Goal: Transaction & Acquisition: Purchase product/service

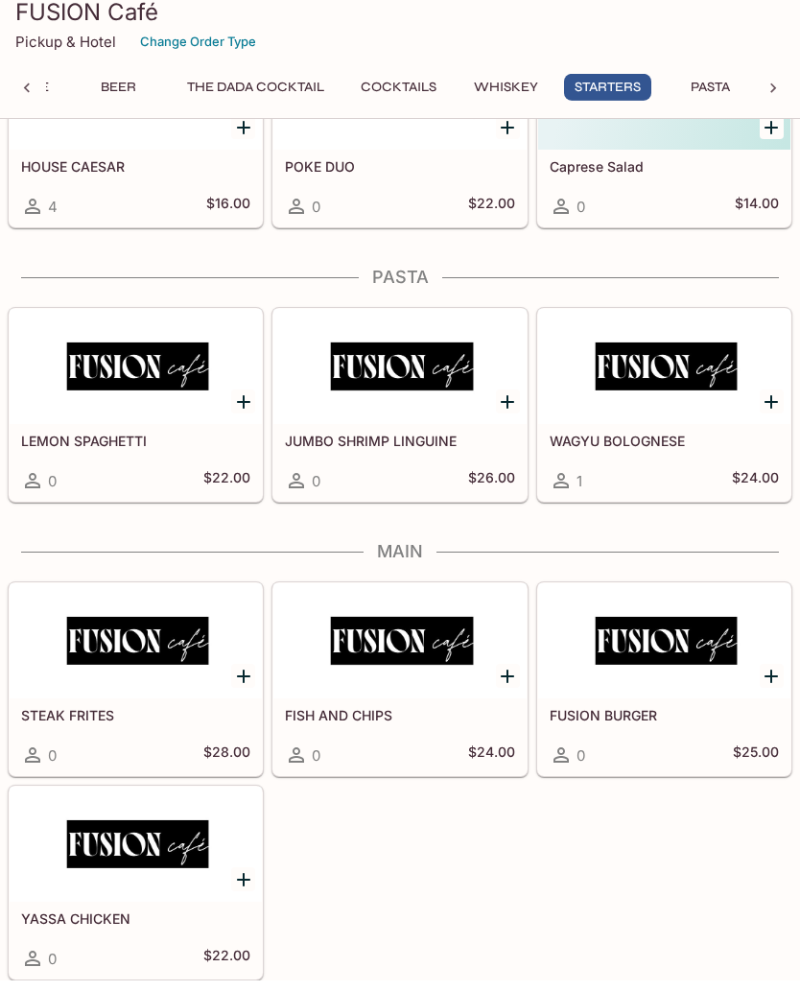
scroll to position [0, 313]
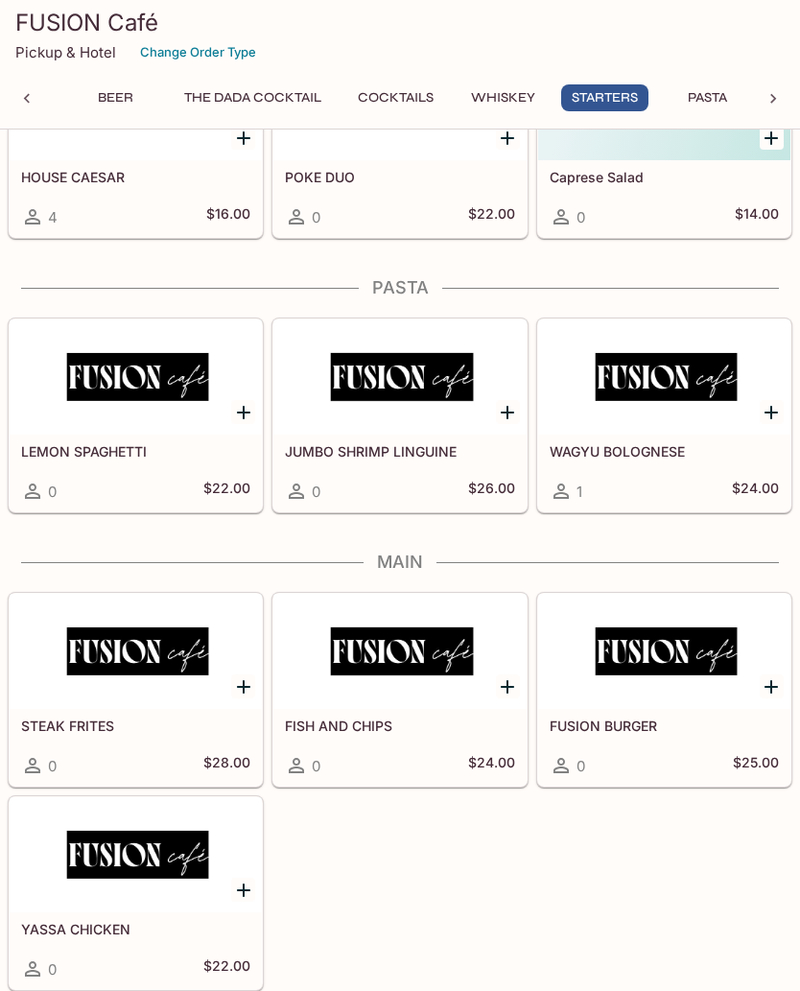
click at [781, 98] on icon at bounding box center [773, 98] width 19 height 19
click at [721, 96] on button "Main" at bounding box center [711, 97] width 86 height 27
click at [713, 94] on button "Main" at bounding box center [711, 97] width 86 height 27
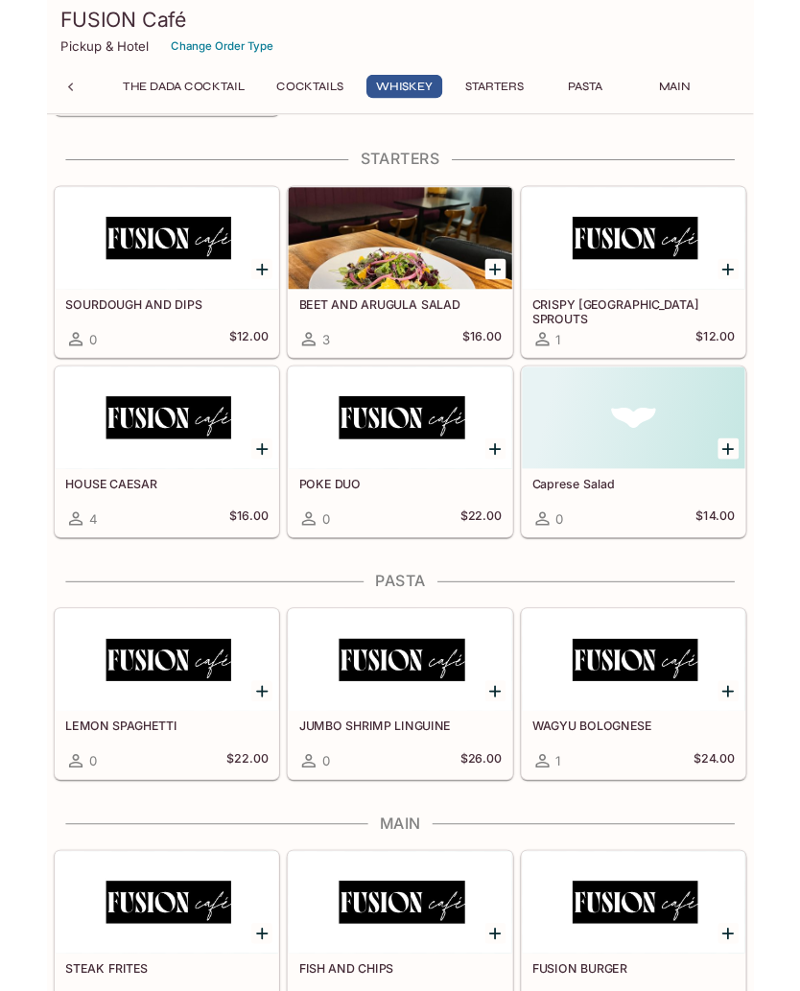
scroll to position [2893, 0]
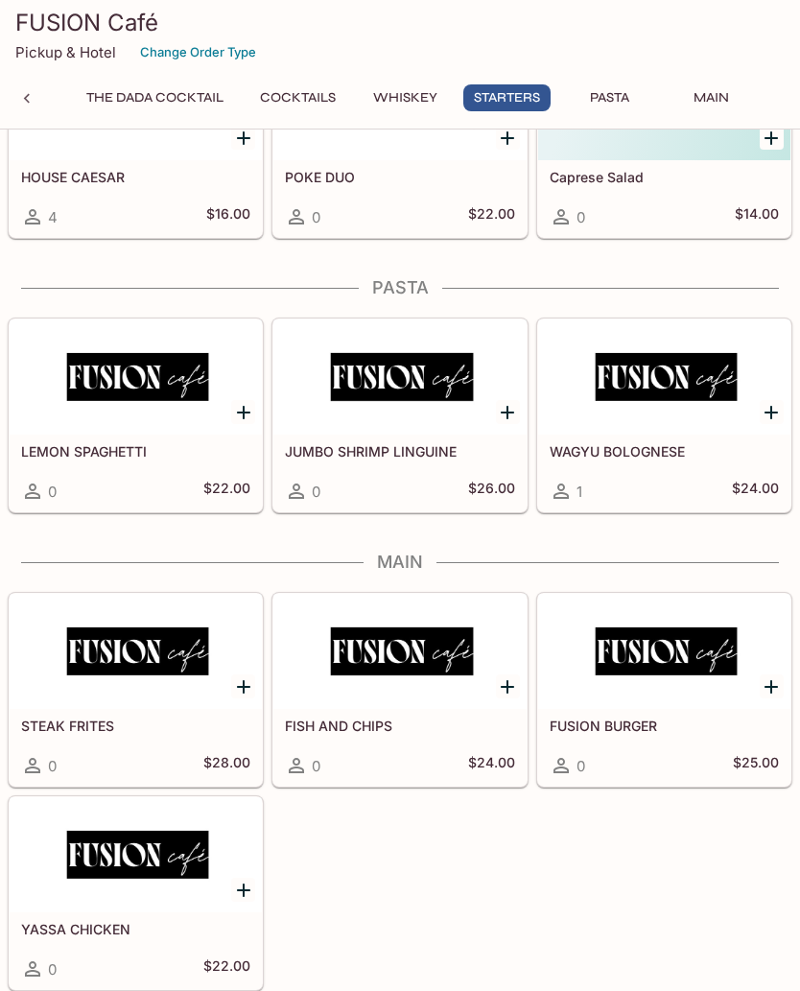
click at [124, 666] on div at bounding box center [136, 651] width 252 height 115
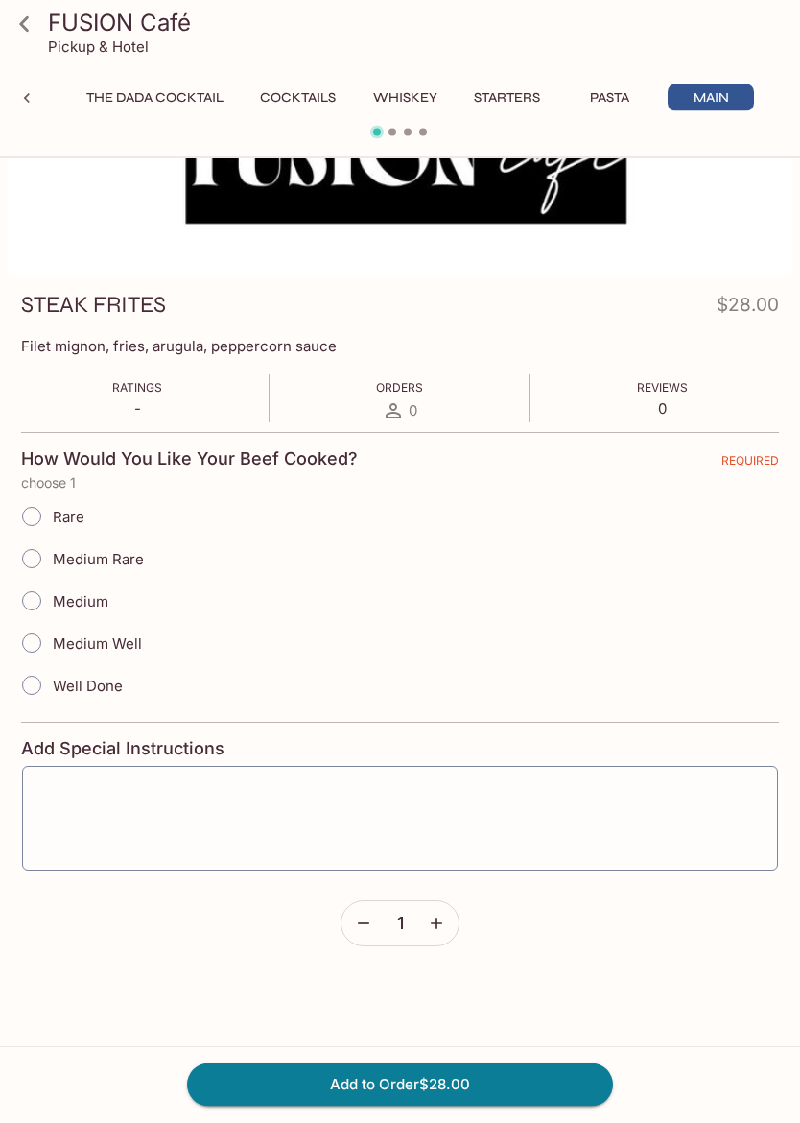
scroll to position [166, 0]
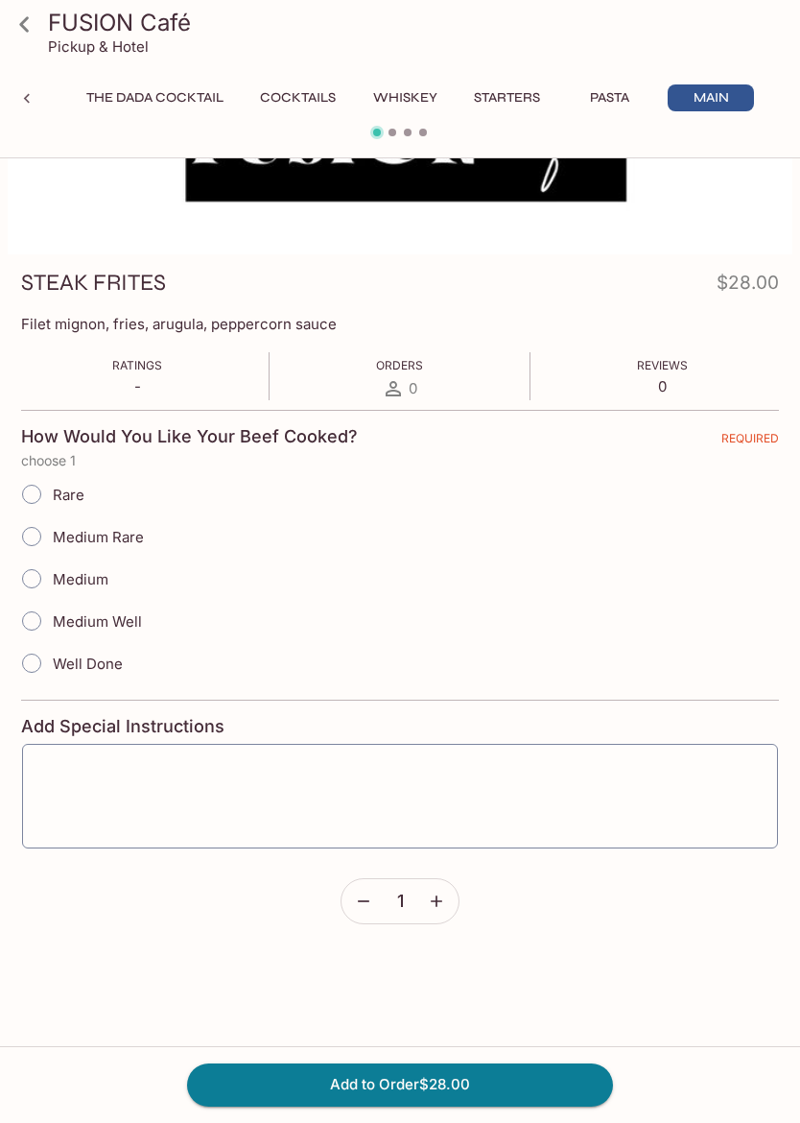
click at [36, 615] on input "Medium Well" at bounding box center [32, 621] width 40 height 40
radio input "true"
click at [545, 990] on button "Add to Order $28.00" at bounding box center [400, 1084] width 426 height 42
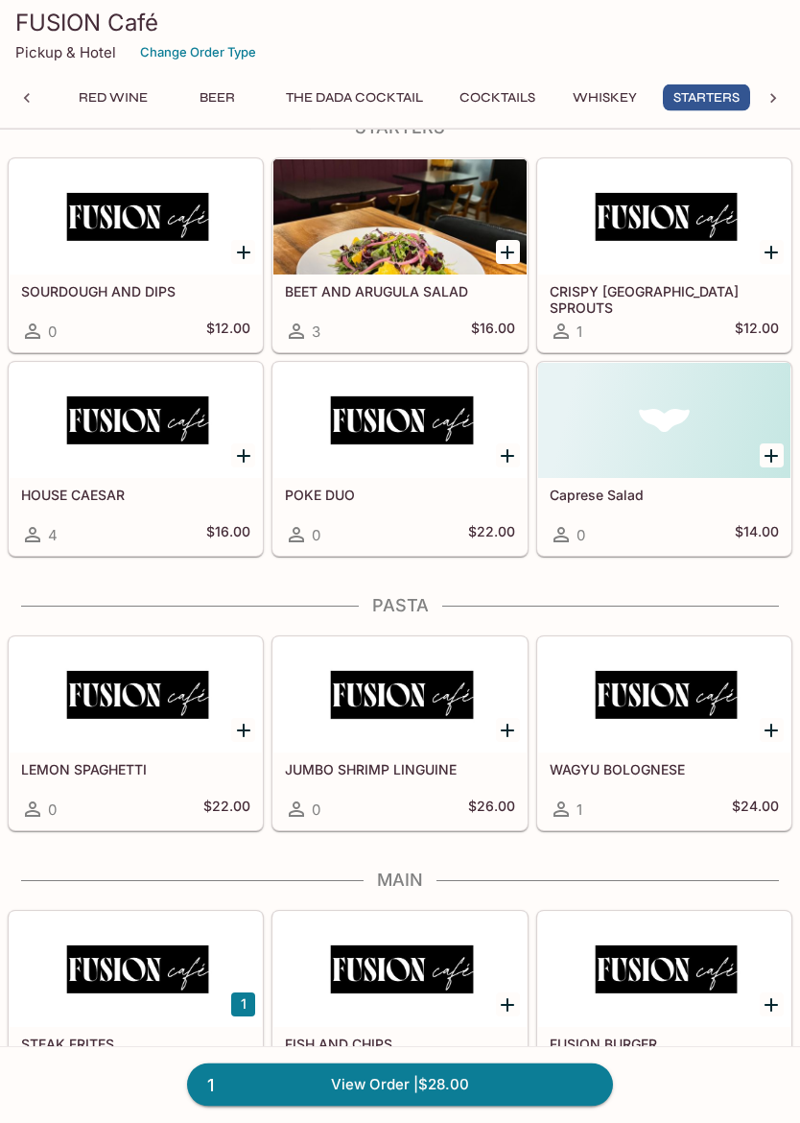
scroll to position [2575, 0]
click at [96, 281] on div "SOURDOUGH AND DIPS 0 $12.00" at bounding box center [136, 312] width 252 height 77
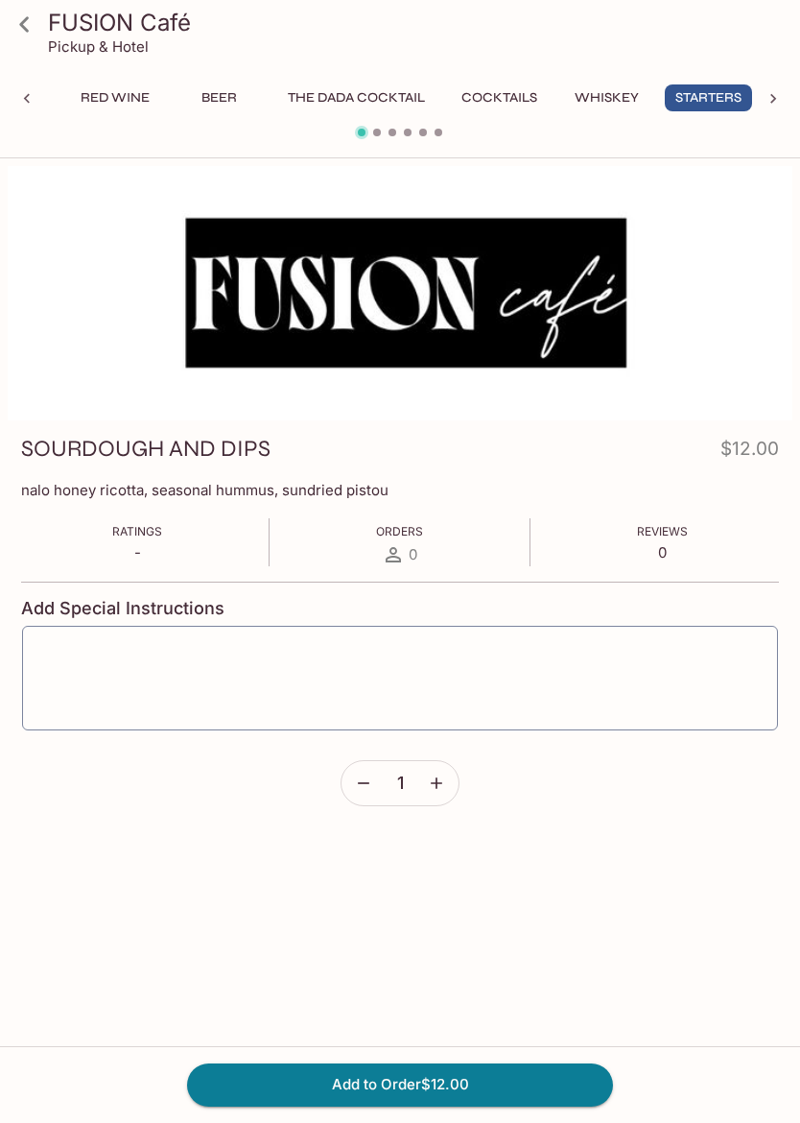
scroll to position [0, 211]
click at [25, 97] on icon at bounding box center [26, 98] width 19 height 19
click at [32, 16] on icon at bounding box center [25, 25] width 34 height 34
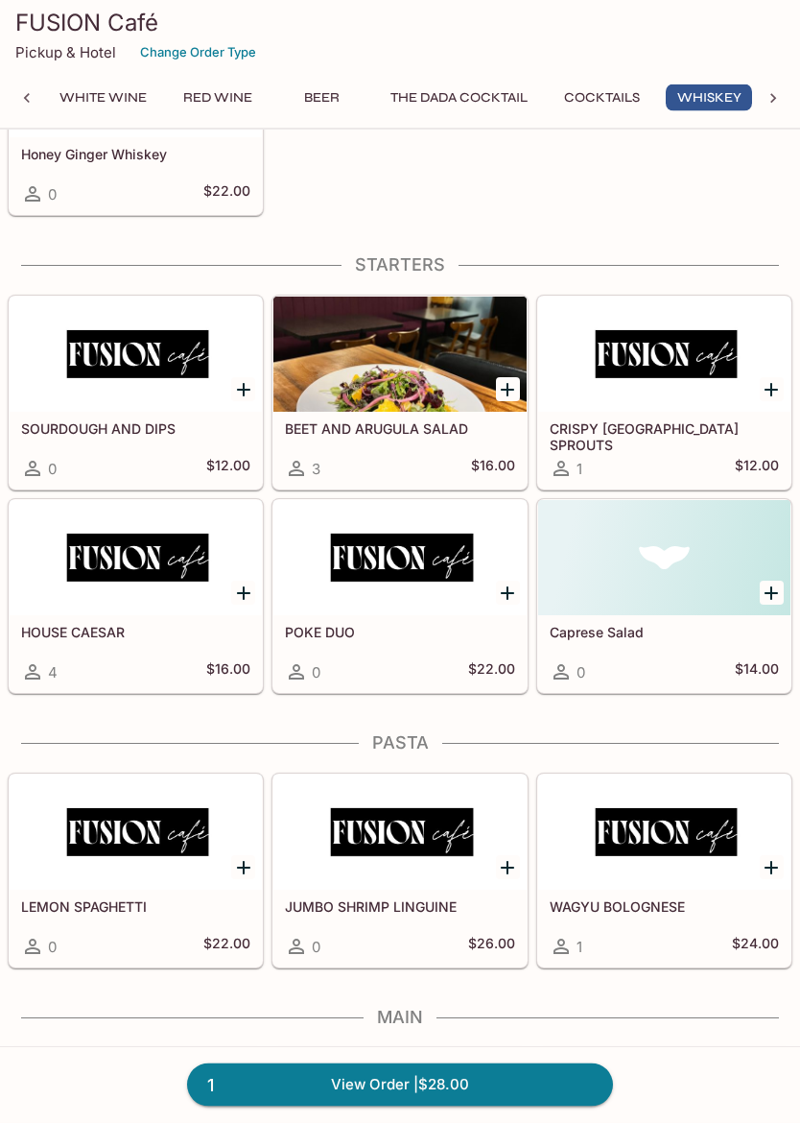
scroll to position [2442, 0]
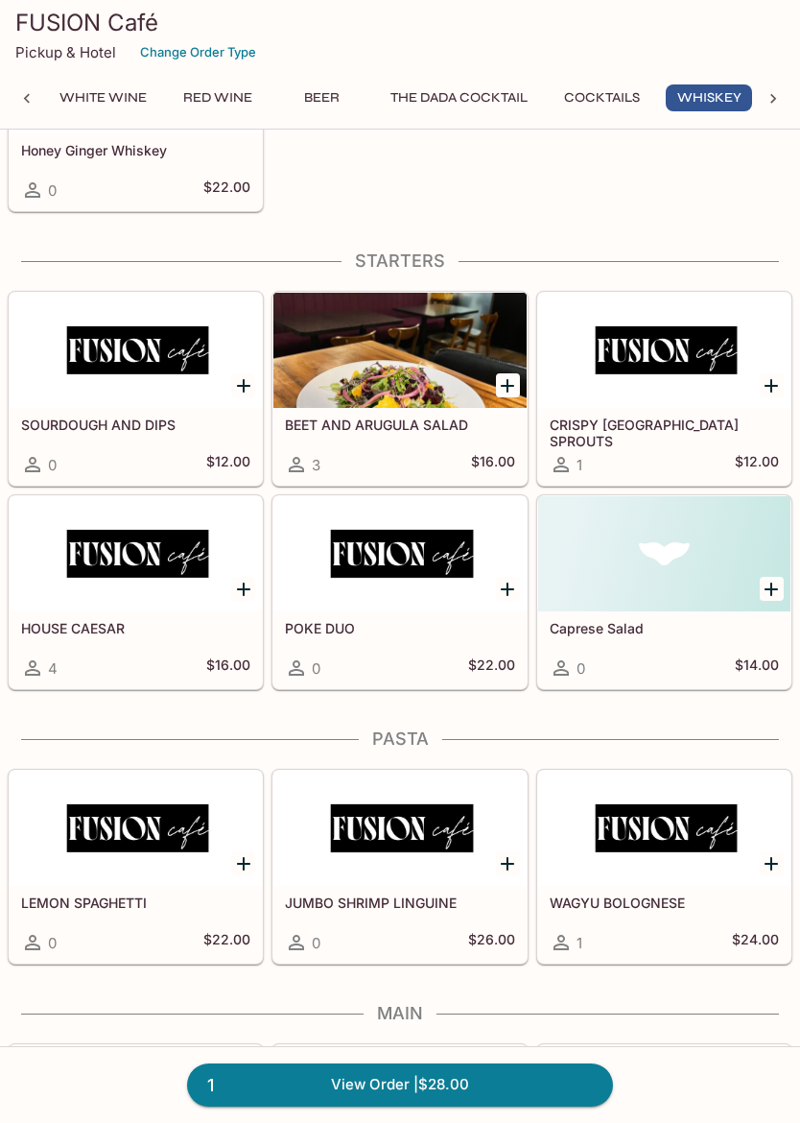
click at [434, 569] on div at bounding box center [399, 553] width 252 height 115
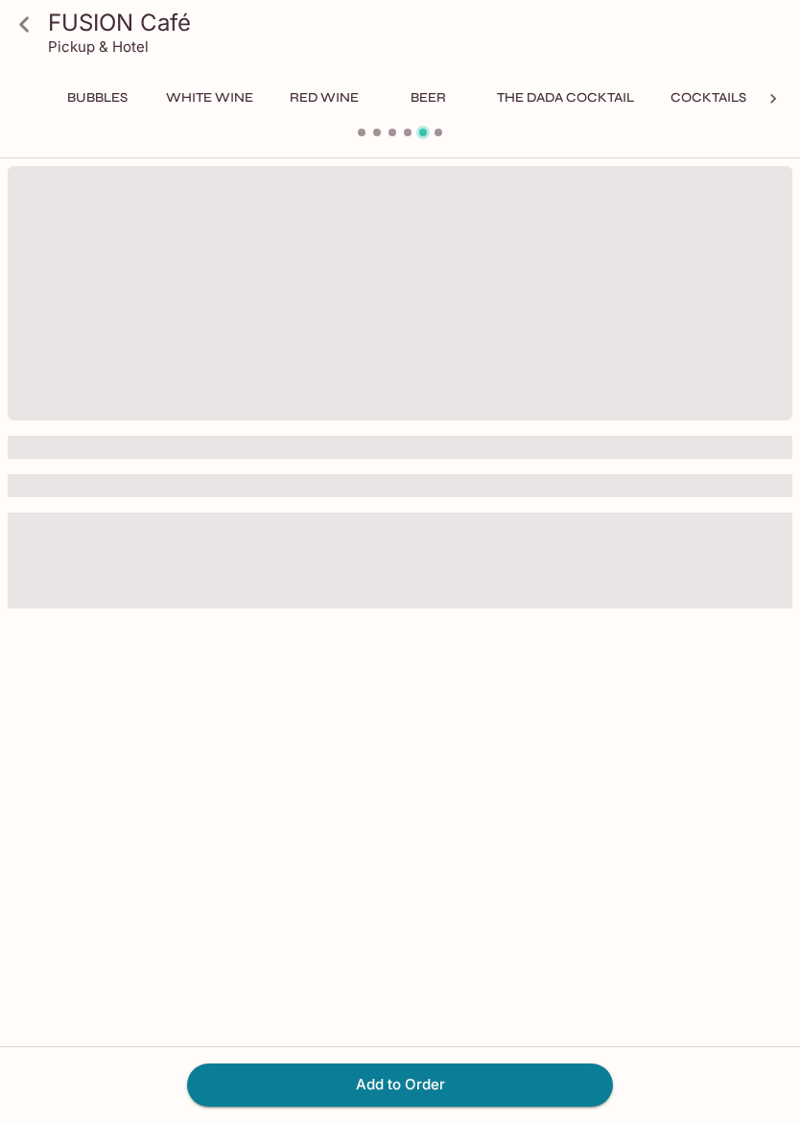
scroll to position [0, 211]
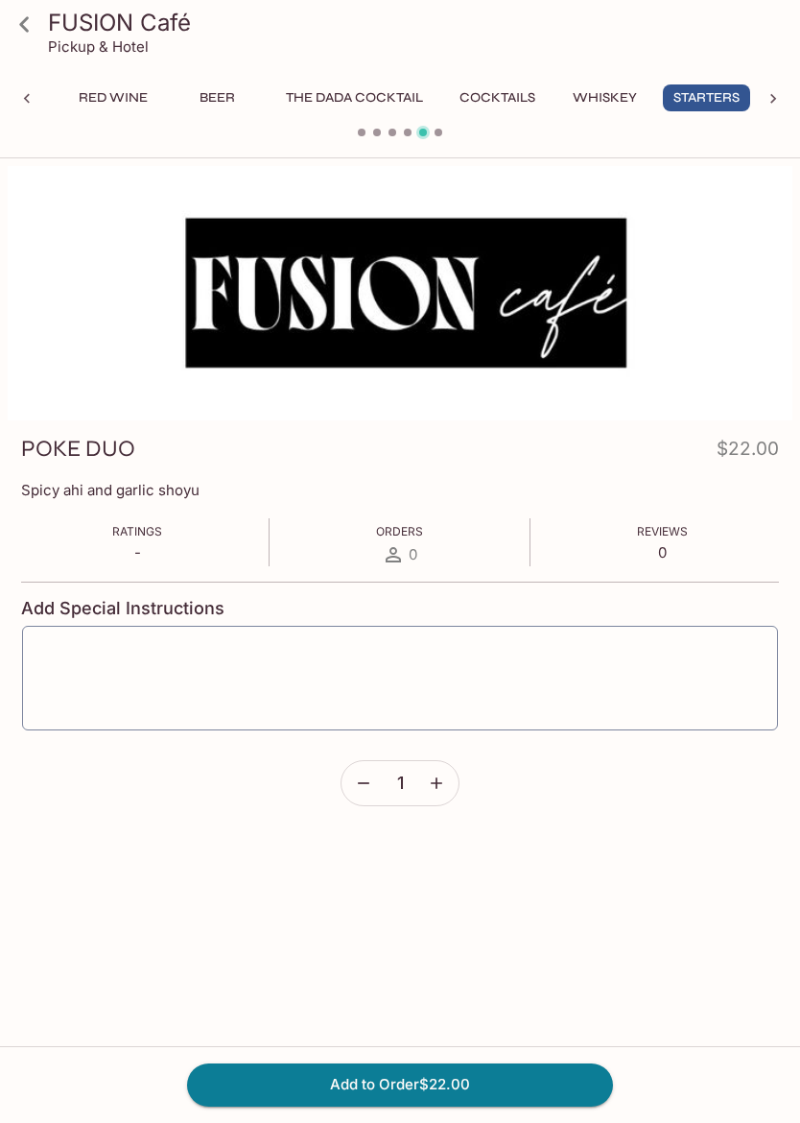
click at [36, 31] on icon at bounding box center [25, 25] width 34 height 34
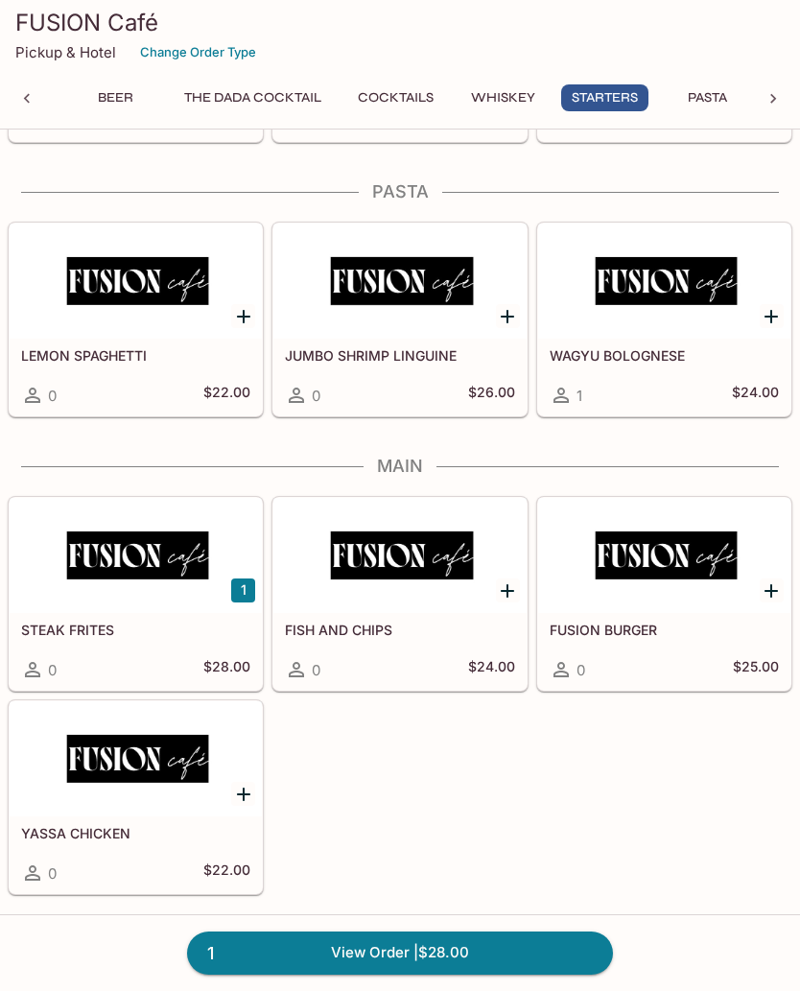
click at [429, 566] on div at bounding box center [399, 555] width 252 height 115
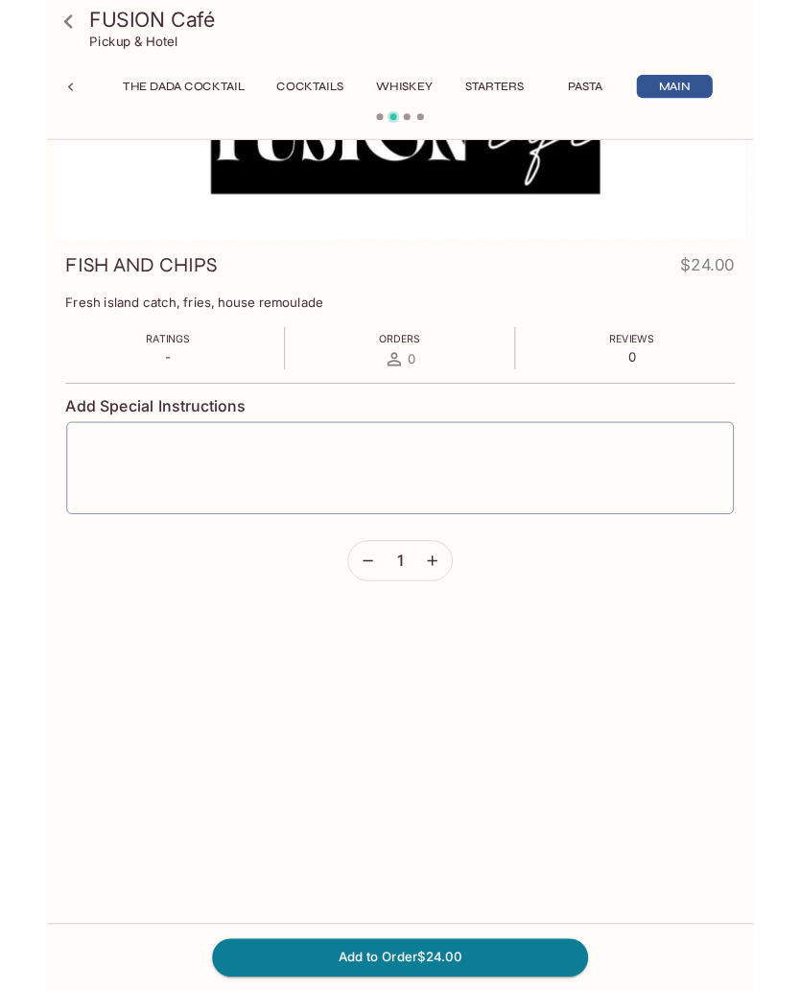
scroll to position [203, 0]
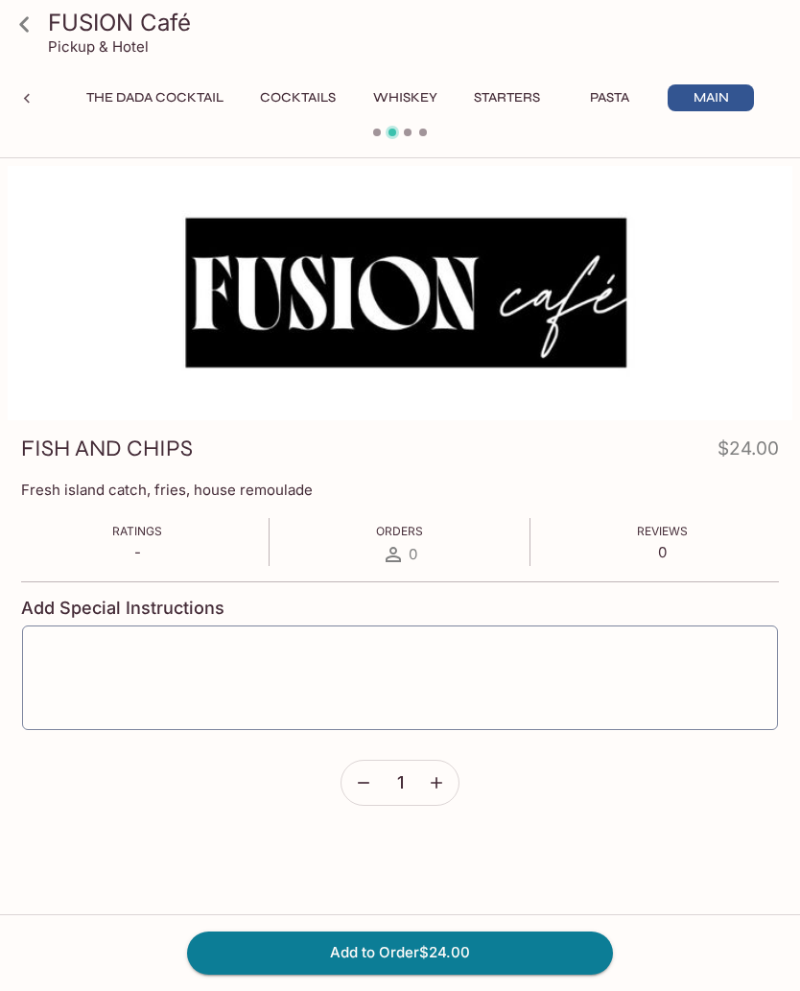
click at [31, 34] on icon at bounding box center [25, 25] width 34 height 34
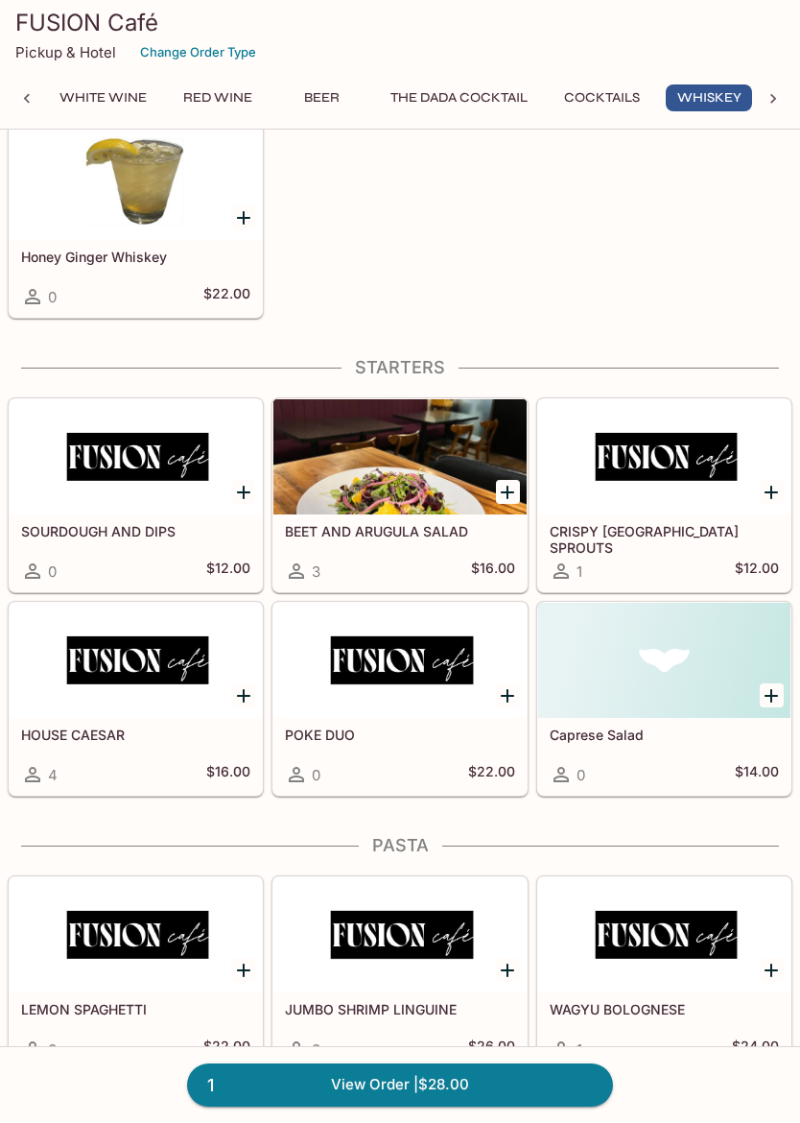
click at [374, 514] on div at bounding box center [399, 456] width 252 height 115
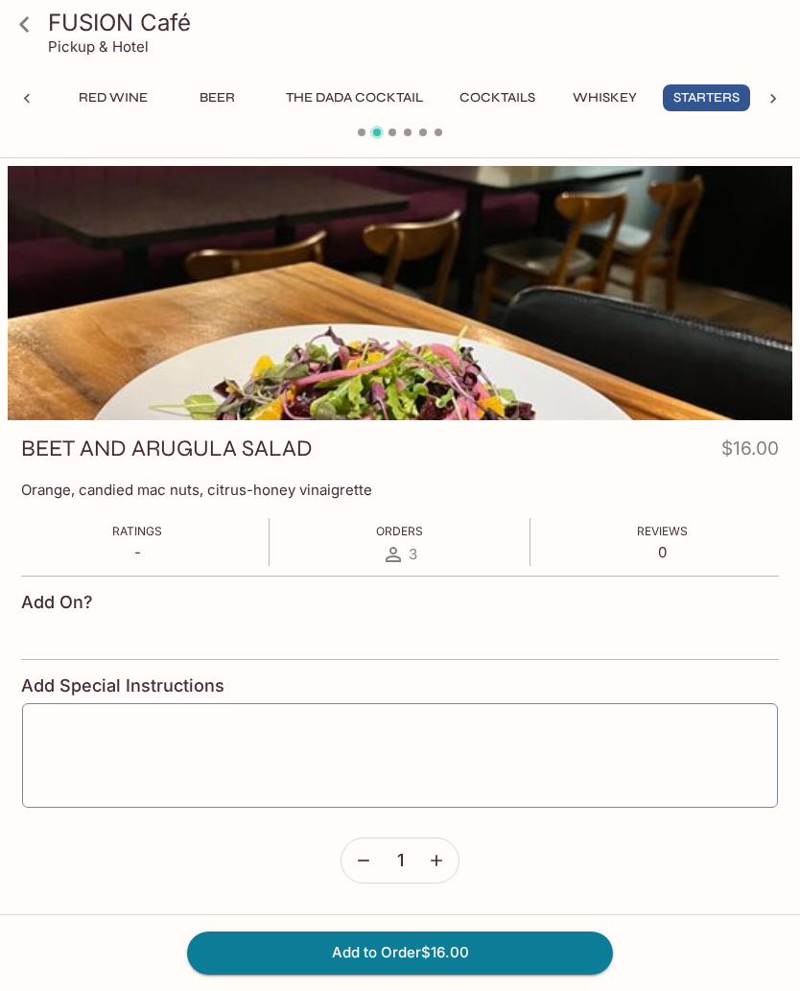
click at [578, 940] on button "Add to Order $16.00" at bounding box center [400, 953] width 426 height 42
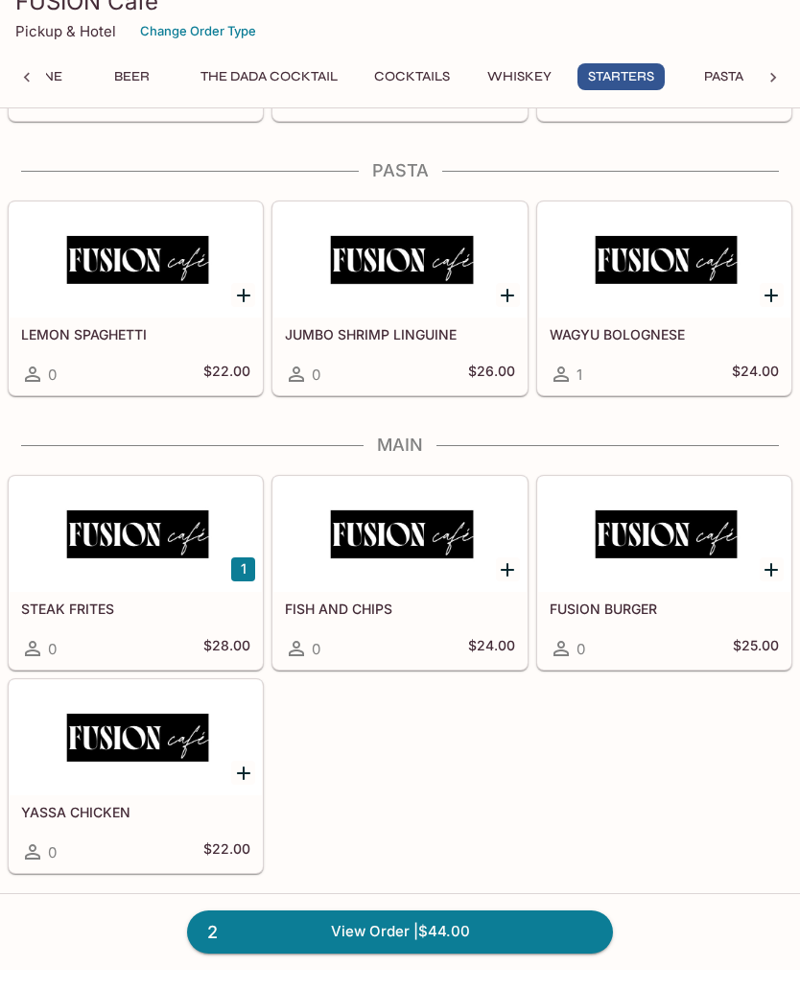
scroll to position [0, 313]
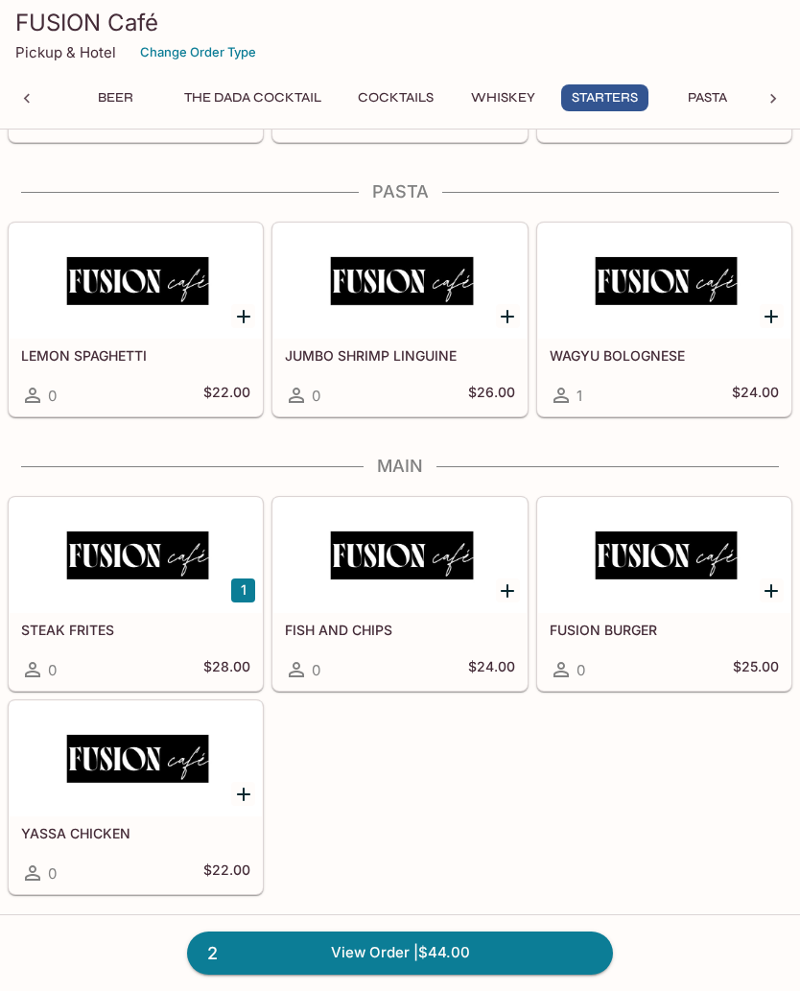
click at [565, 949] on link "2 View Order | $44.00" at bounding box center [400, 953] width 426 height 42
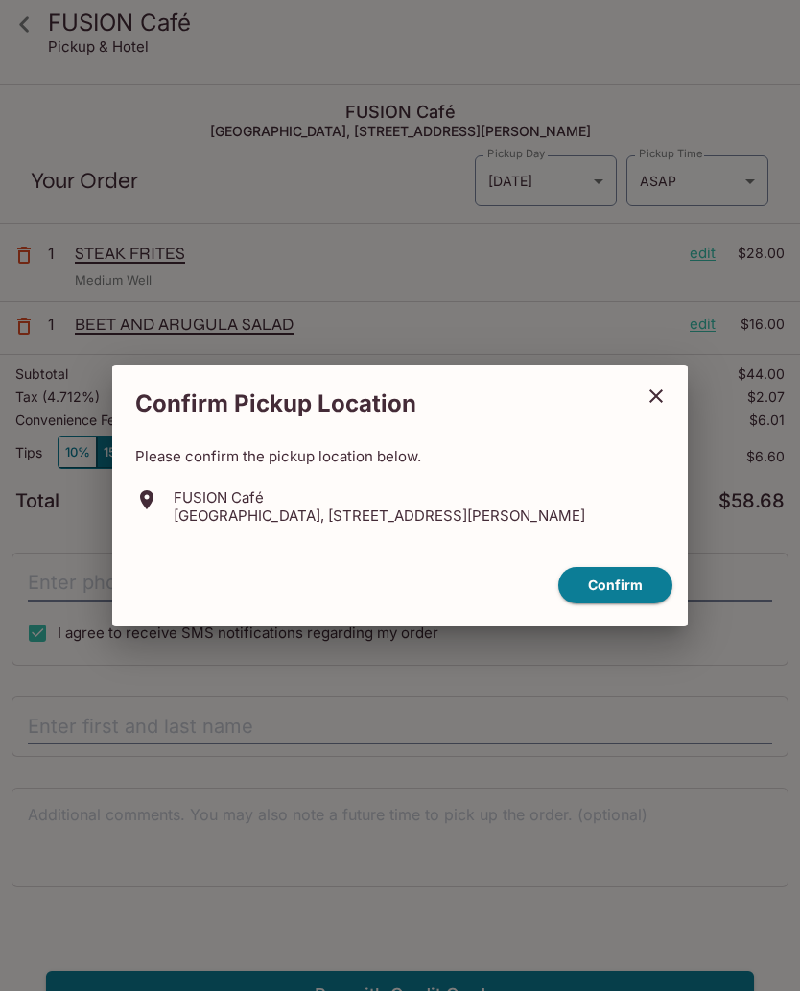
click at [648, 417] on button "close" at bounding box center [656, 396] width 48 height 48
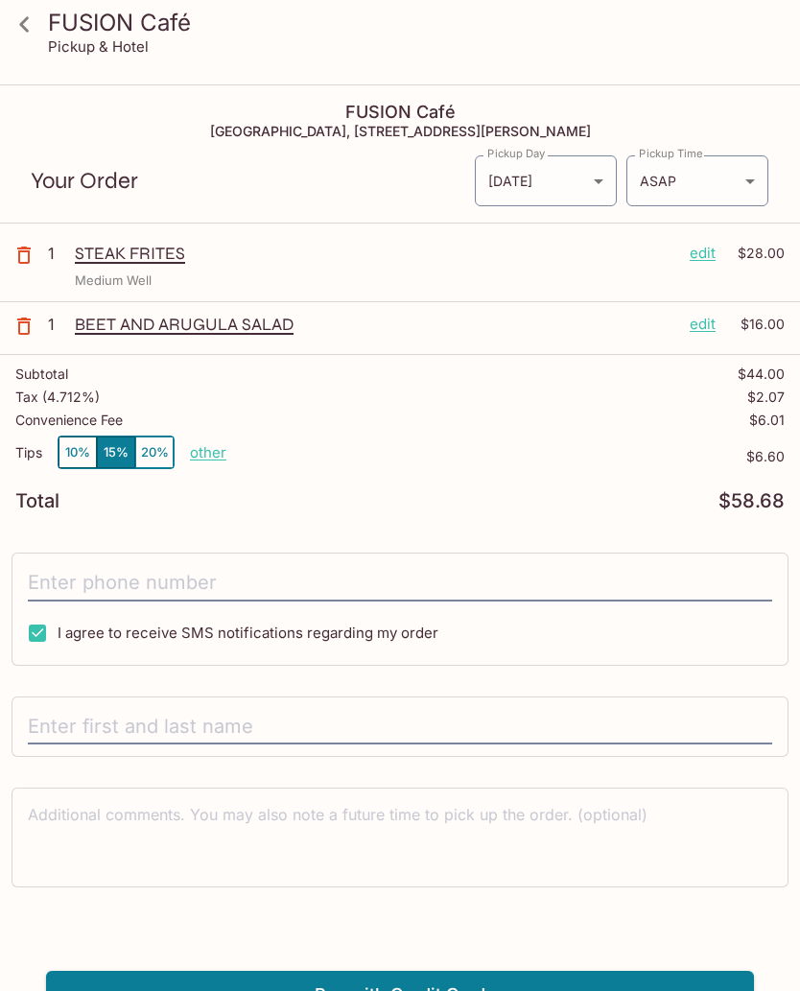
click at [46, 33] on link at bounding box center [24, 24] width 48 height 48
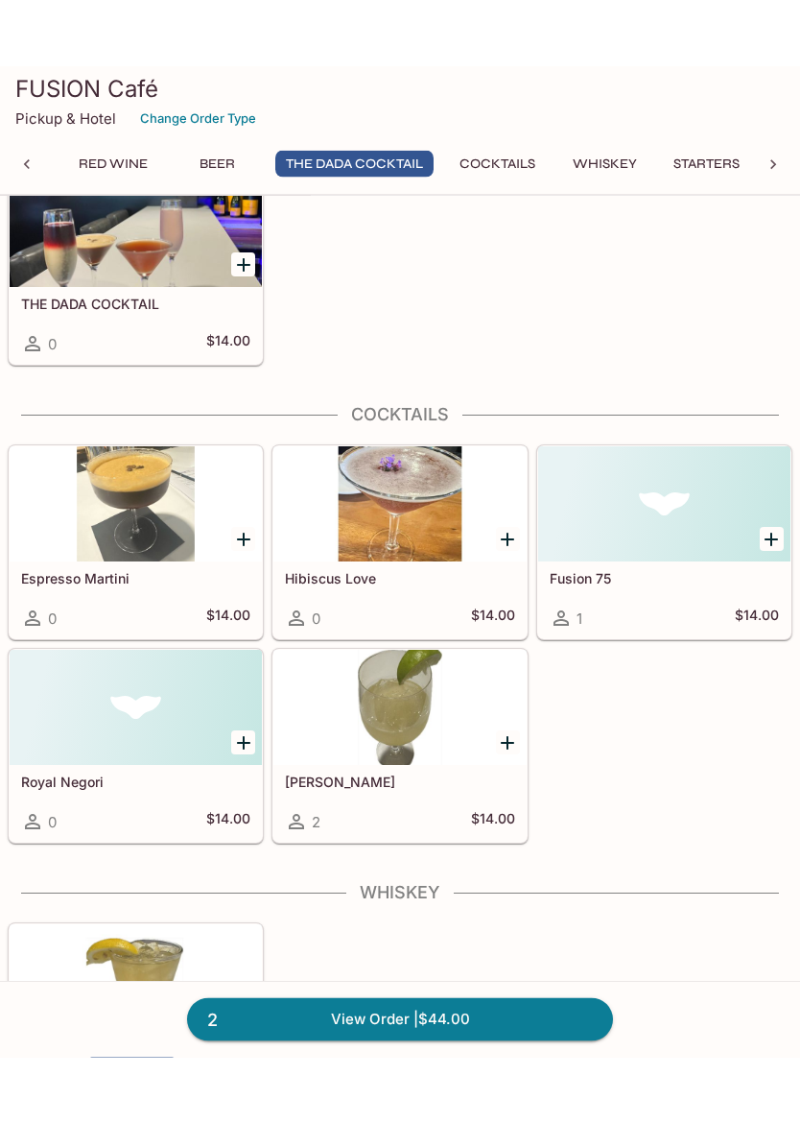
scroll to position [1598, 0]
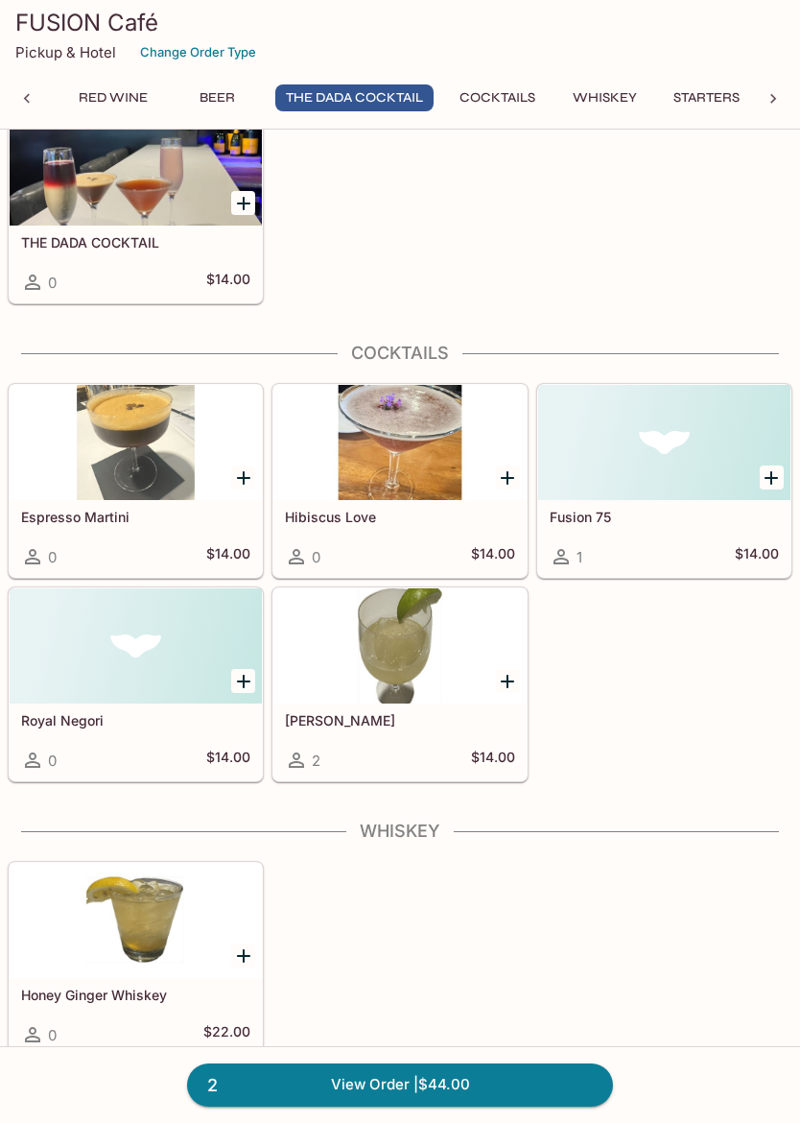
click at [379, 108] on button "The DADA Cocktail" at bounding box center [354, 97] width 158 height 27
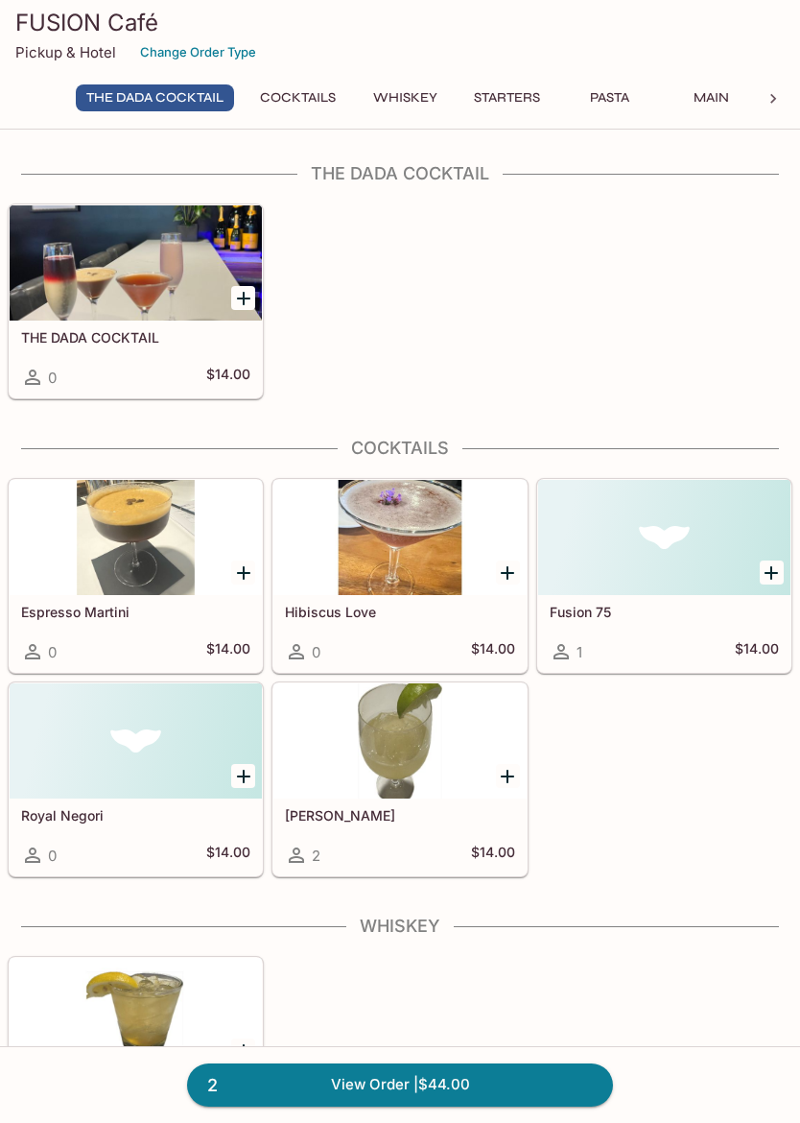
scroll to position [0, 415]
click at [509, 105] on button "Starters" at bounding box center [506, 97] width 87 height 27
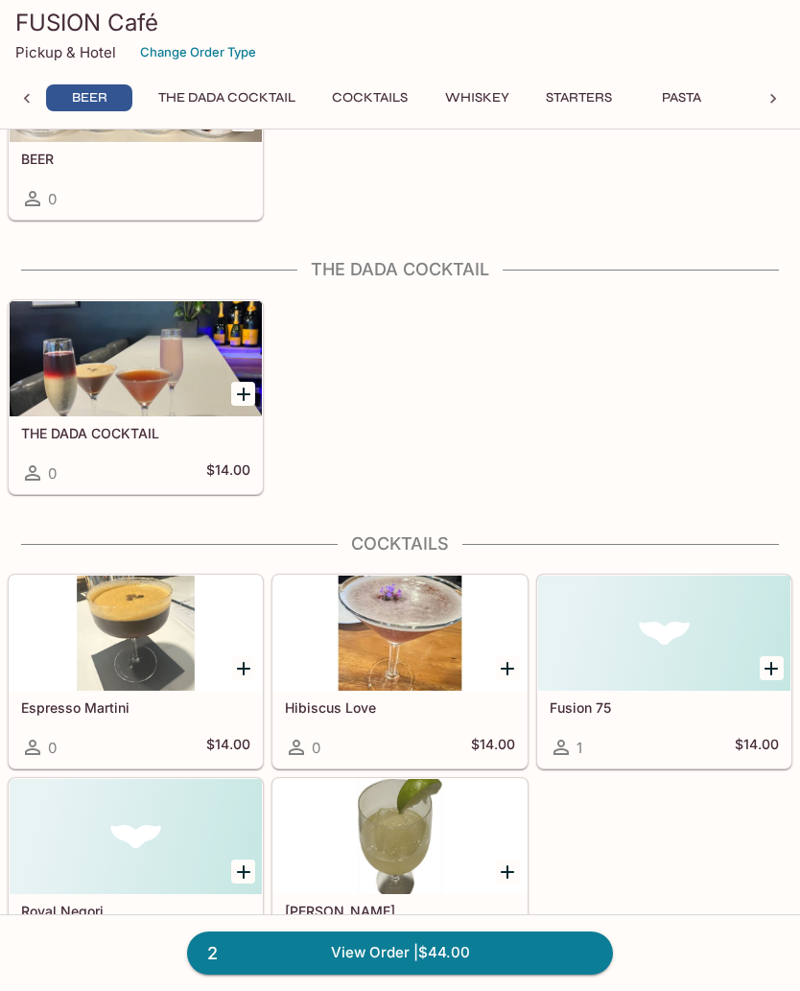
scroll to position [1405, 0]
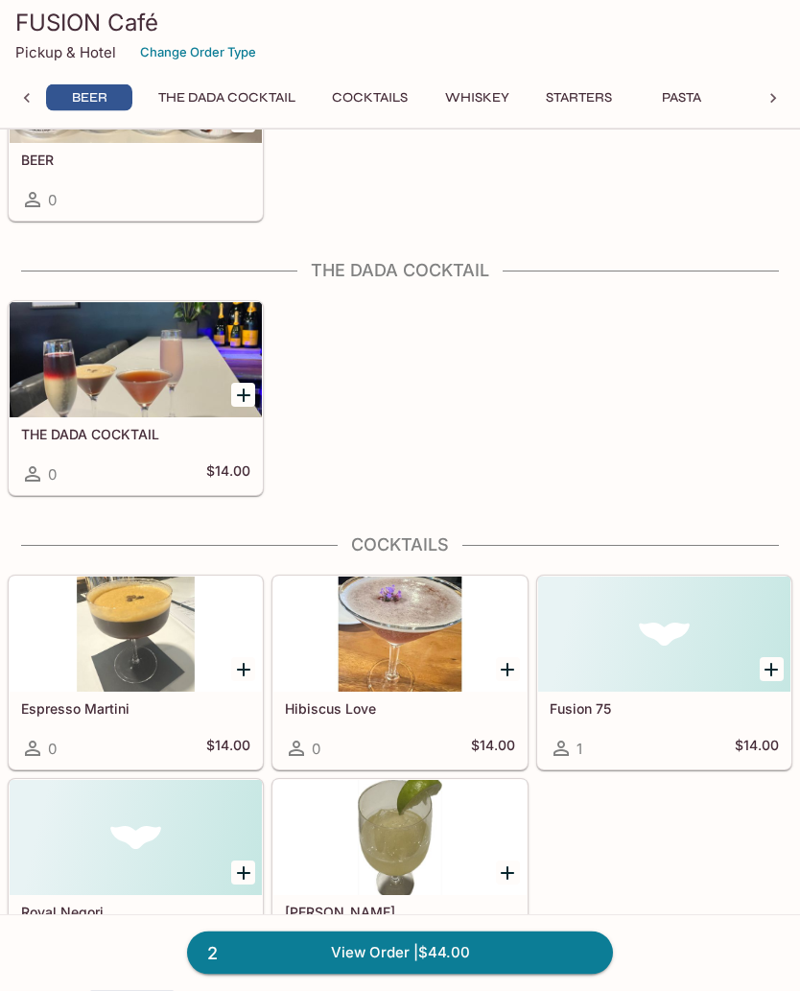
click at [590, 108] on button "Starters" at bounding box center [578, 97] width 87 height 27
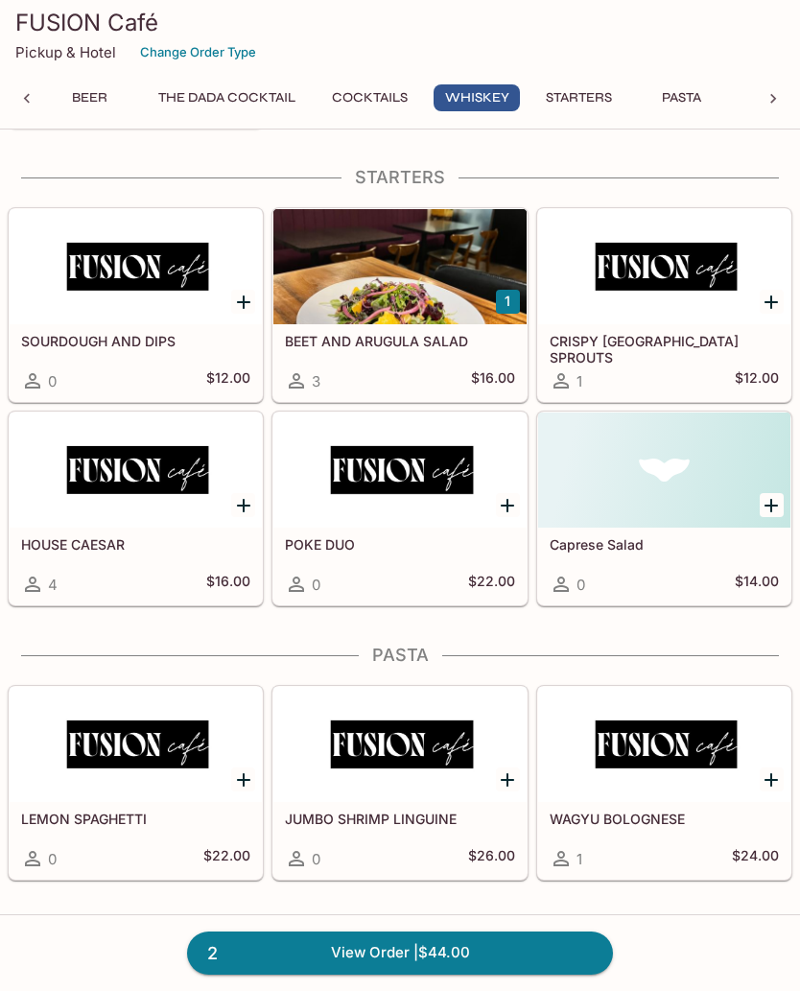
scroll to position [2526, 0]
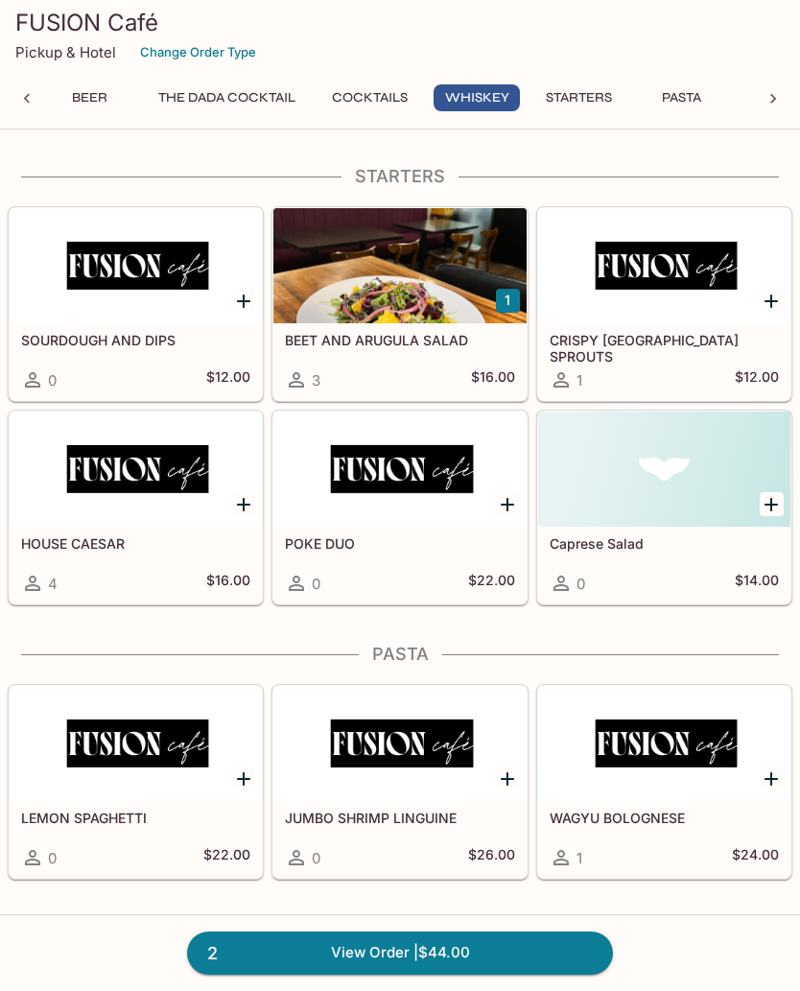
click at [87, 343] on h5 "SOURDOUGH AND DIPS" at bounding box center [135, 340] width 229 height 16
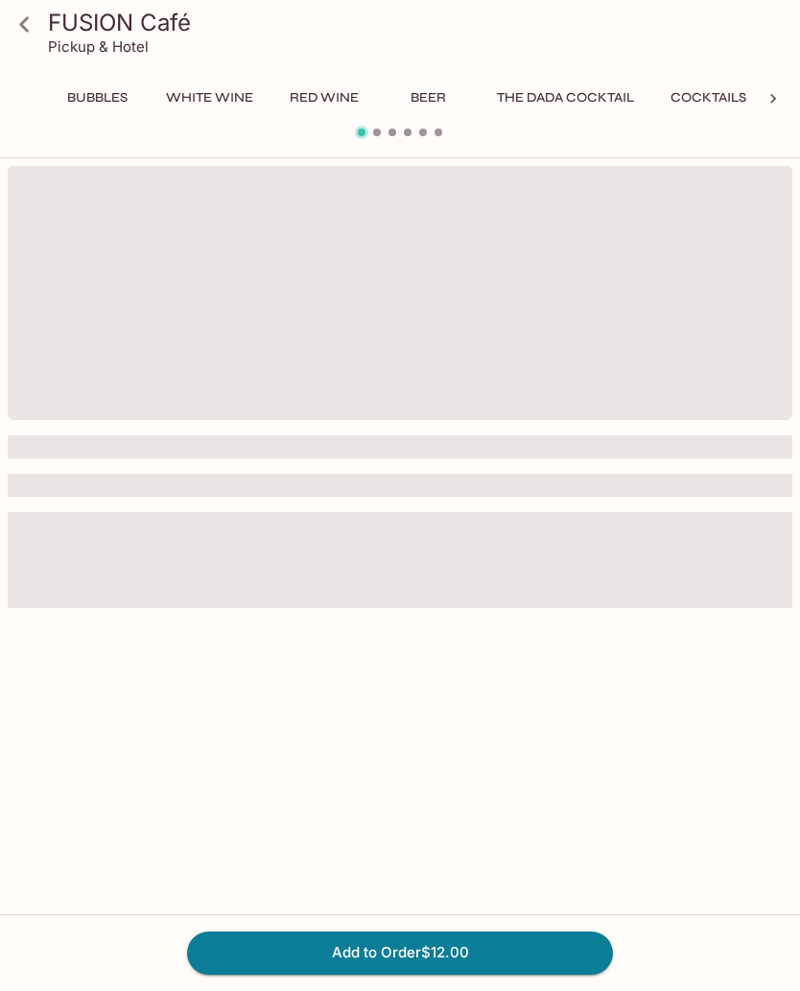
scroll to position [0, 211]
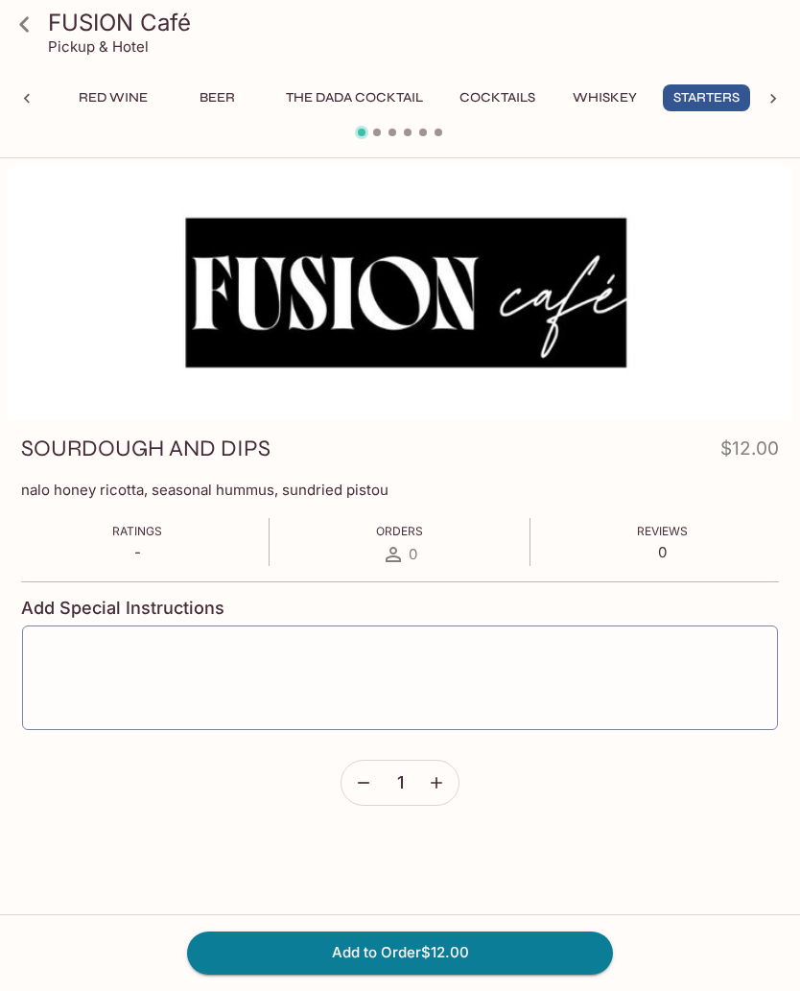
click at [41, 24] on link at bounding box center [24, 24] width 48 height 48
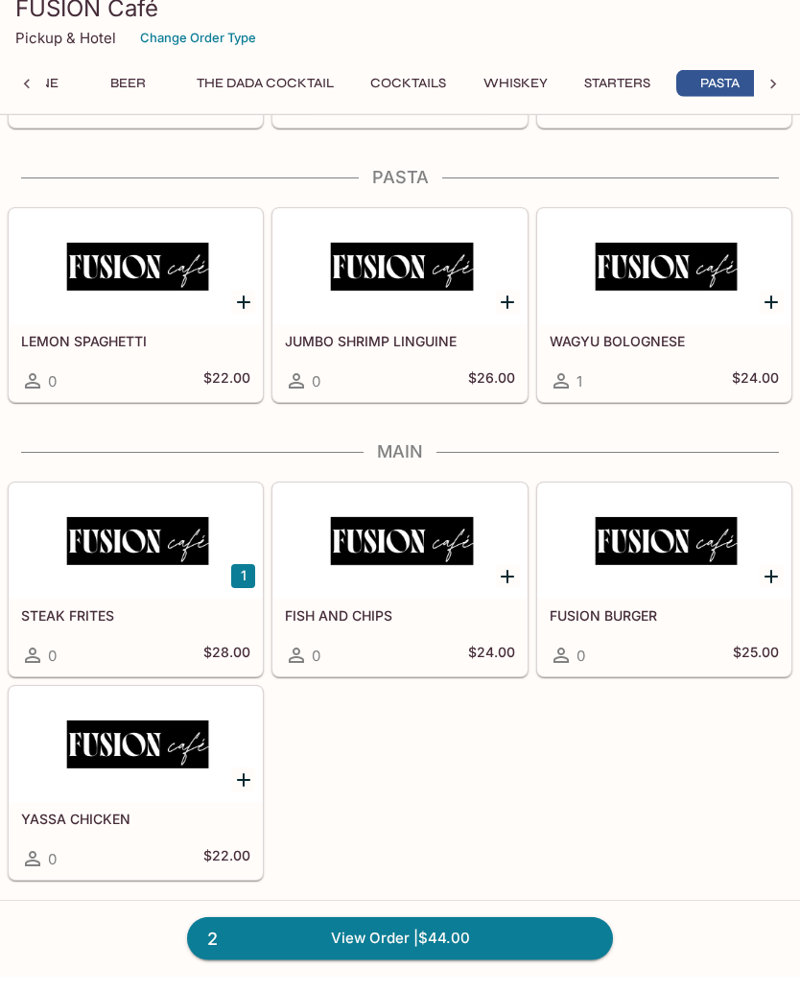
scroll to position [0, 313]
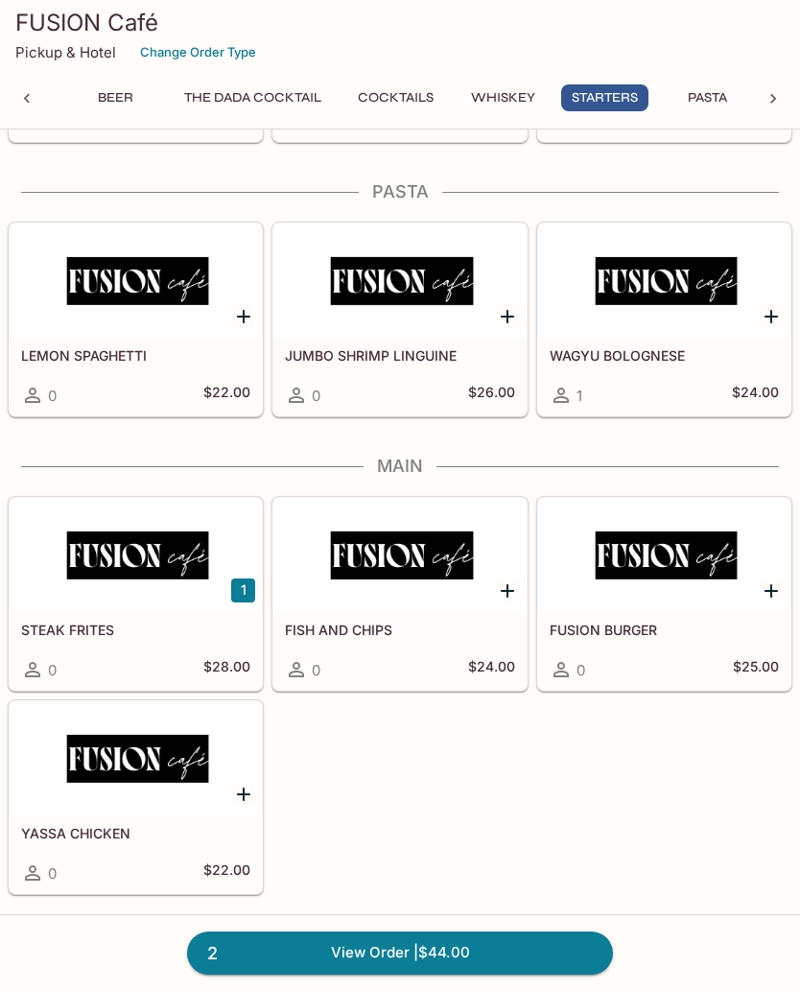
click at [333, 630] on h5 "FISH AND CHIPS" at bounding box center [399, 630] width 229 height 16
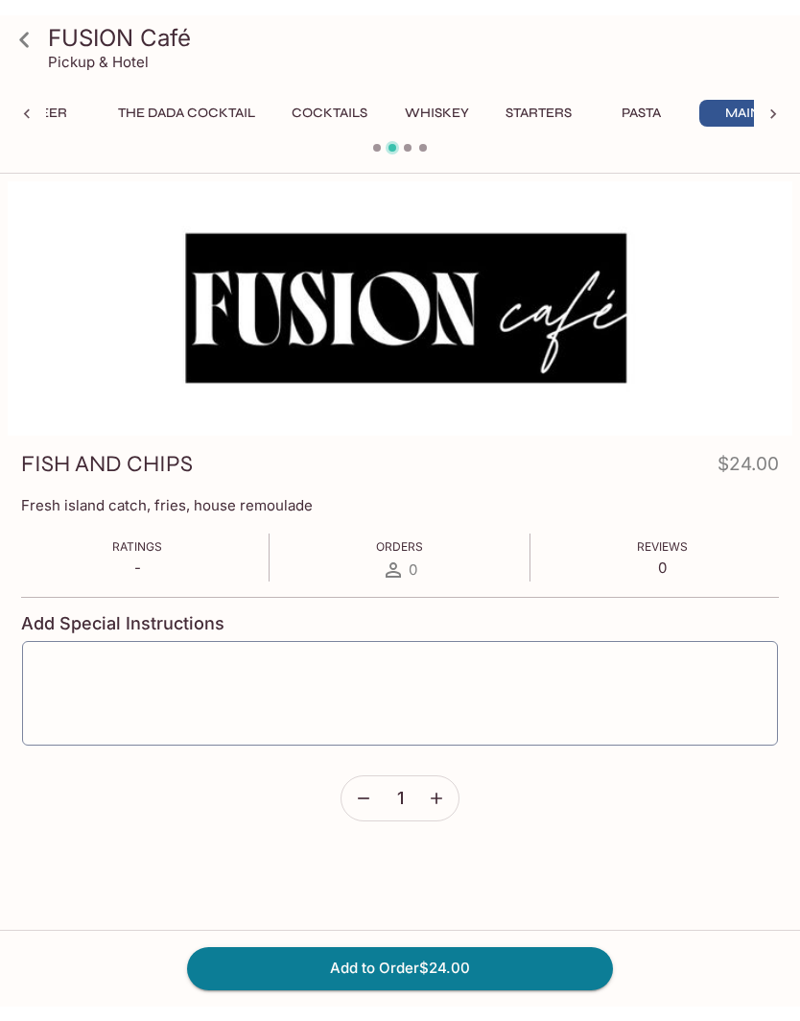
scroll to position [0, 415]
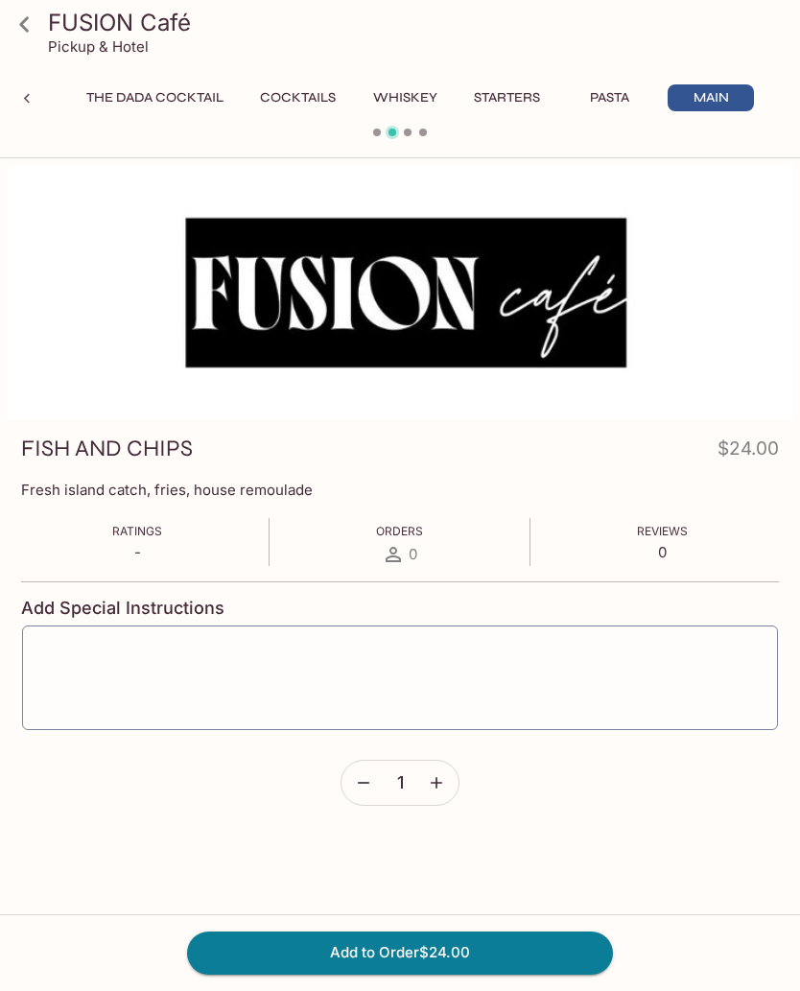
click at [34, 30] on icon at bounding box center [25, 25] width 34 height 34
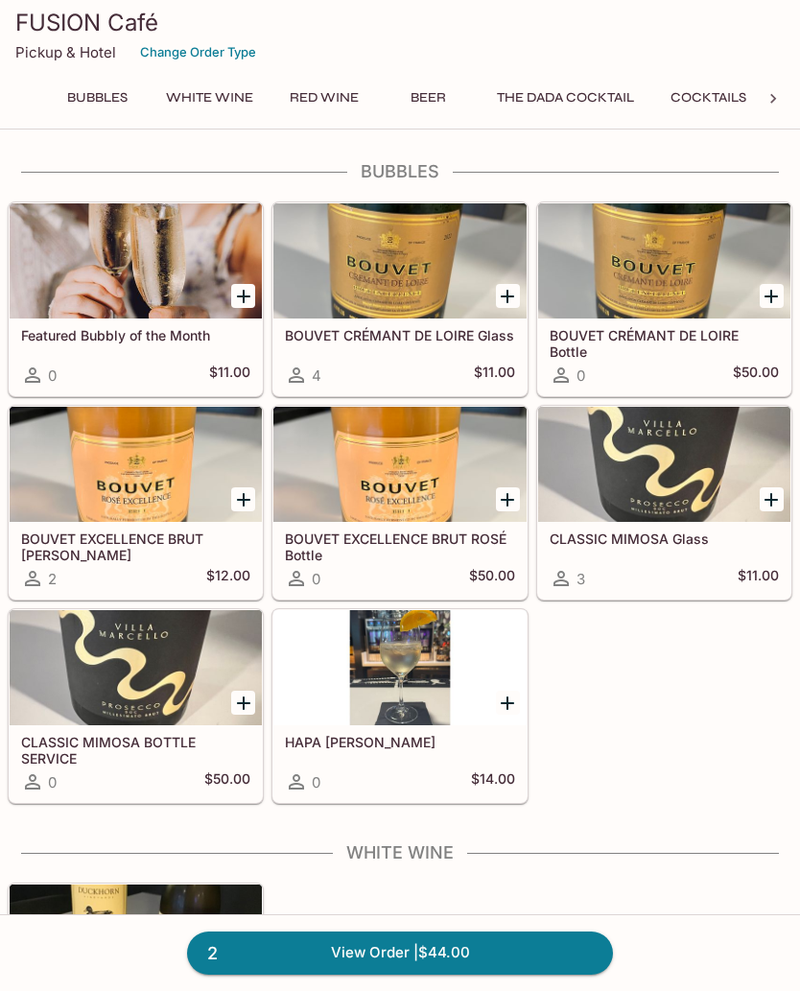
click at [433, 956] on link "2 View Order | $44.00" at bounding box center [400, 953] width 426 height 42
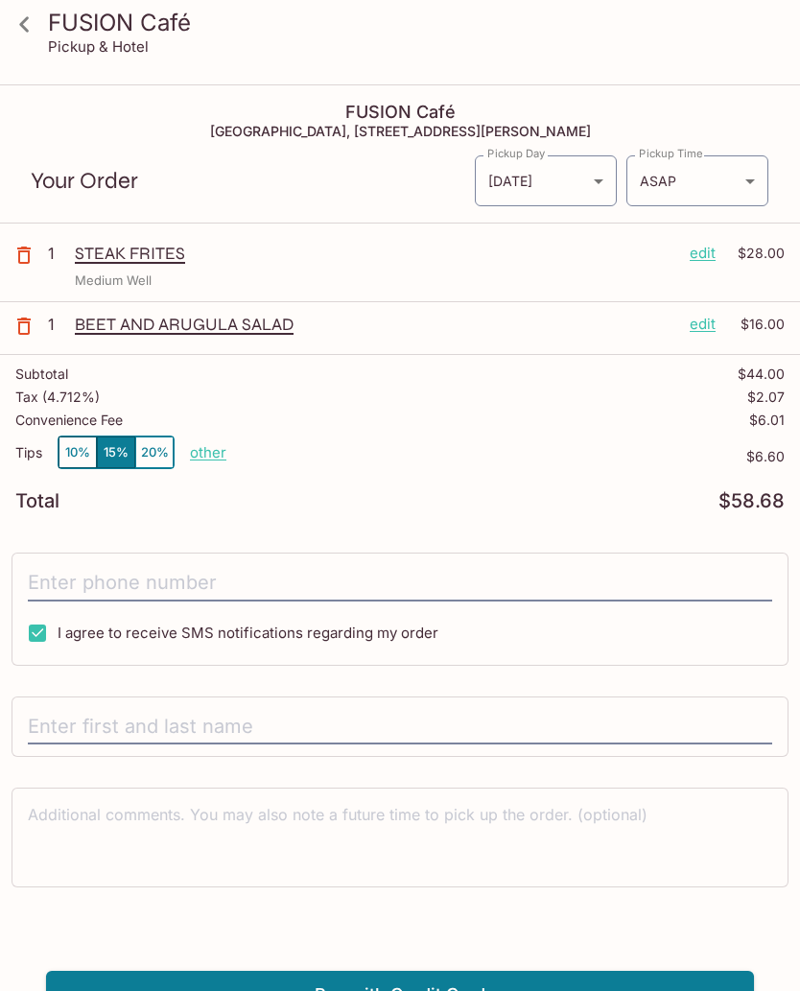
click at [704, 269] on div "STEAK FRITES edit $28.00 Medium Well" at bounding box center [430, 266] width 710 height 47
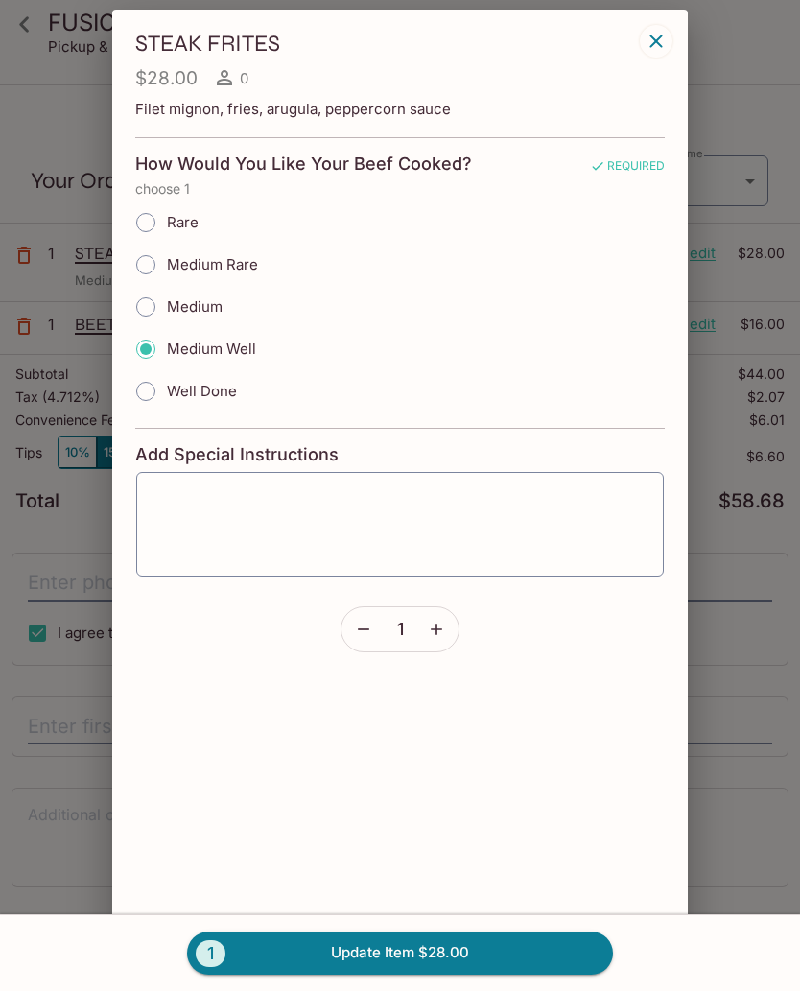
click at [164, 483] on div "x ​" at bounding box center [400, 524] width 530 height 107
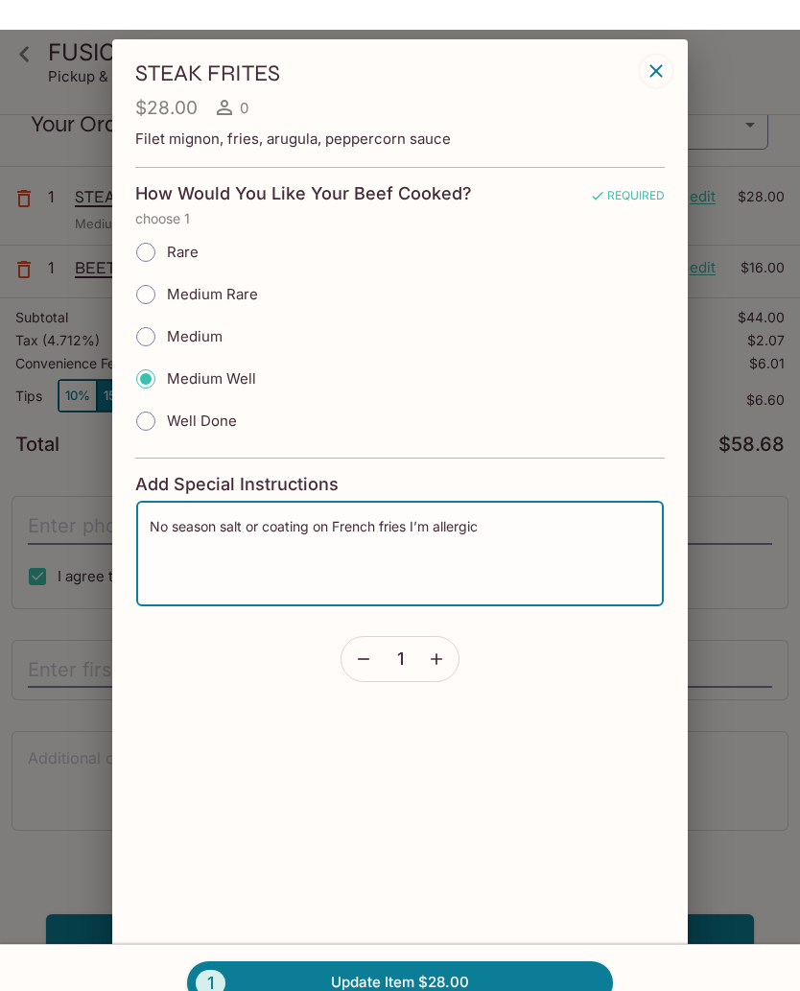
scroll to position [57, 0]
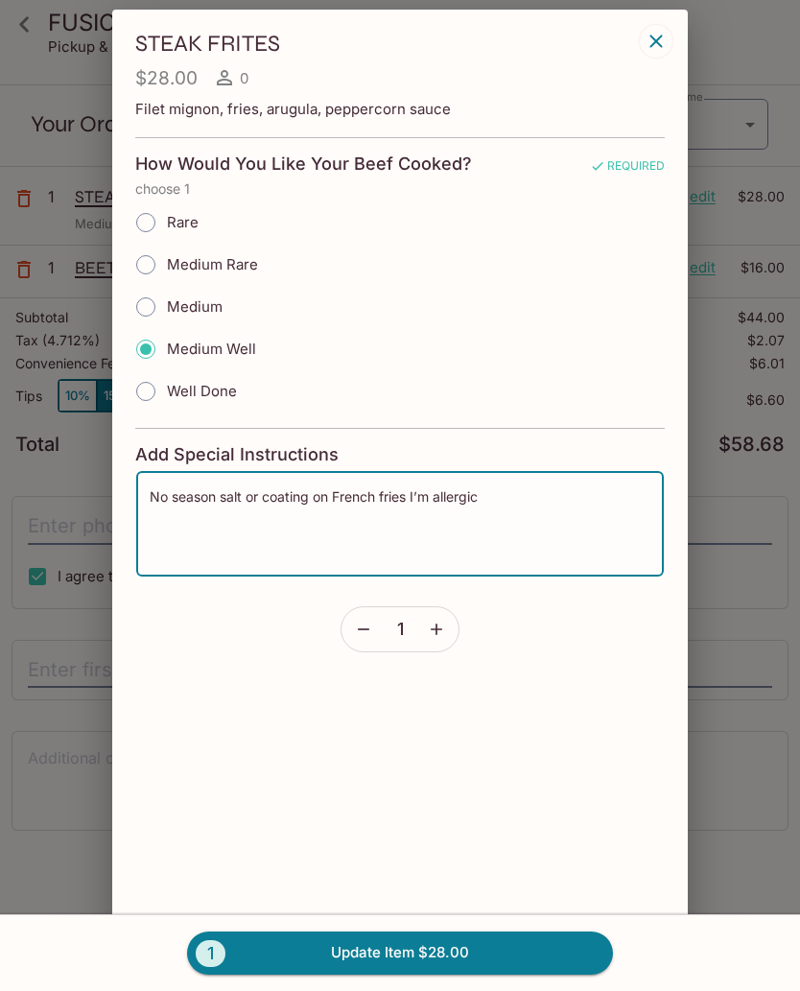
type textarea "No season salt or coating on French fries I’m allergic"
click at [547, 948] on button "1 Update Item $28.00" at bounding box center [400, 953] width 426 height 42
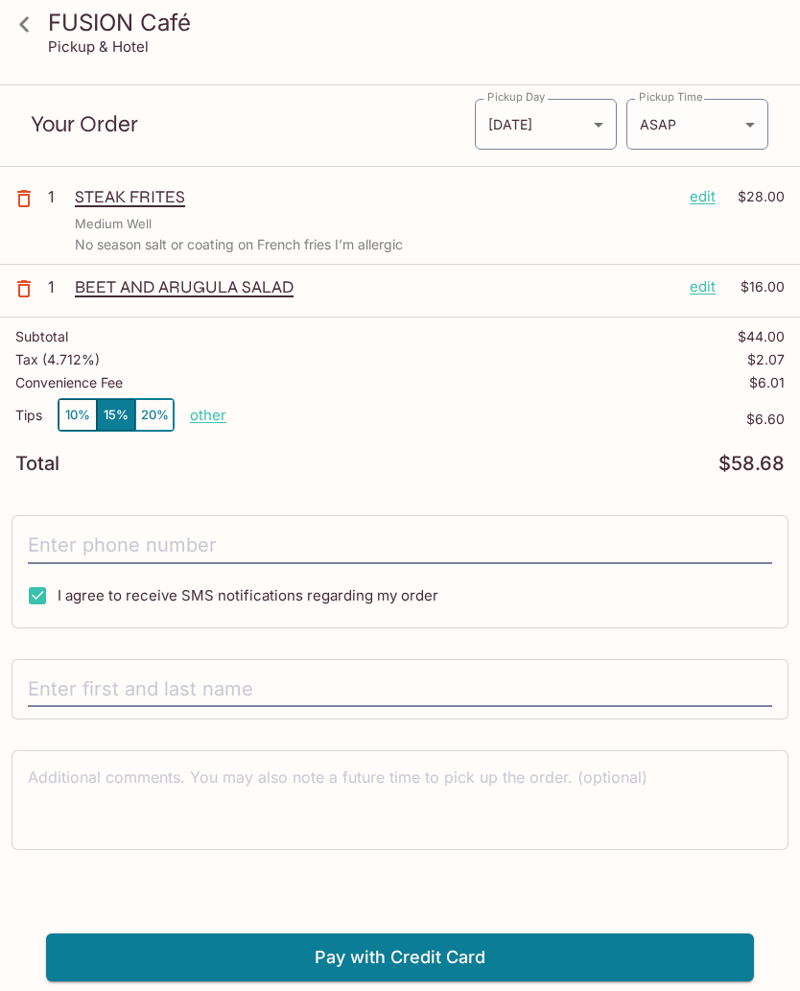
scroll to position [0, 0]
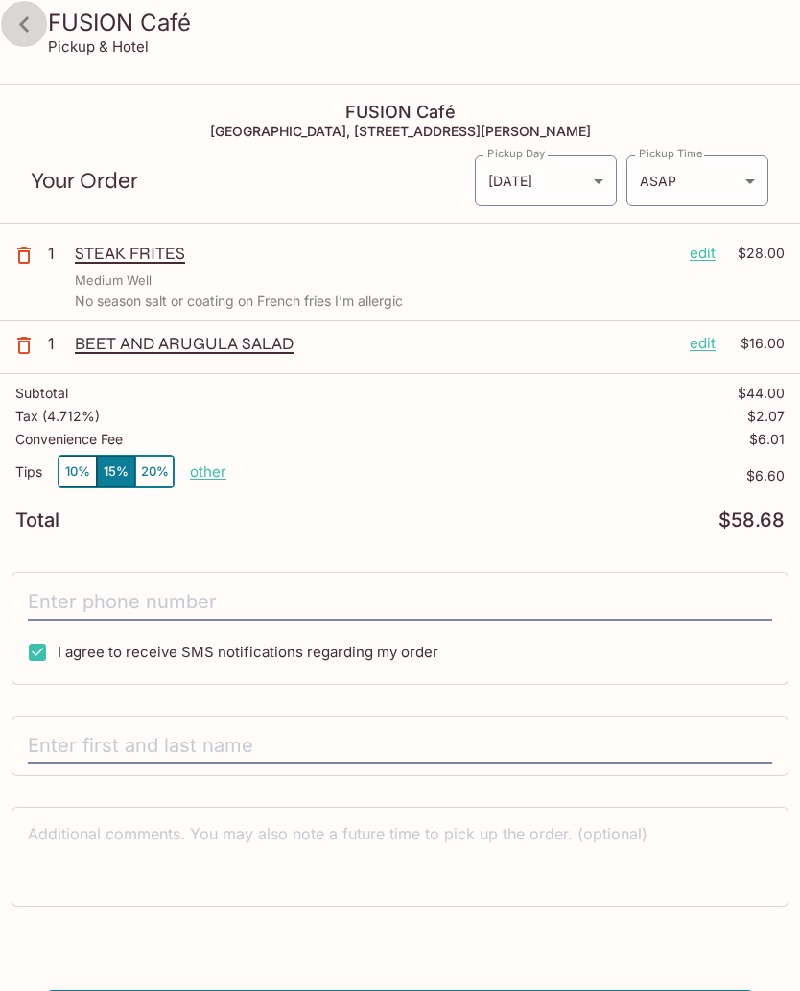
click at [32, 17] on icon at bounding box center [25, 25] width 34 height 34
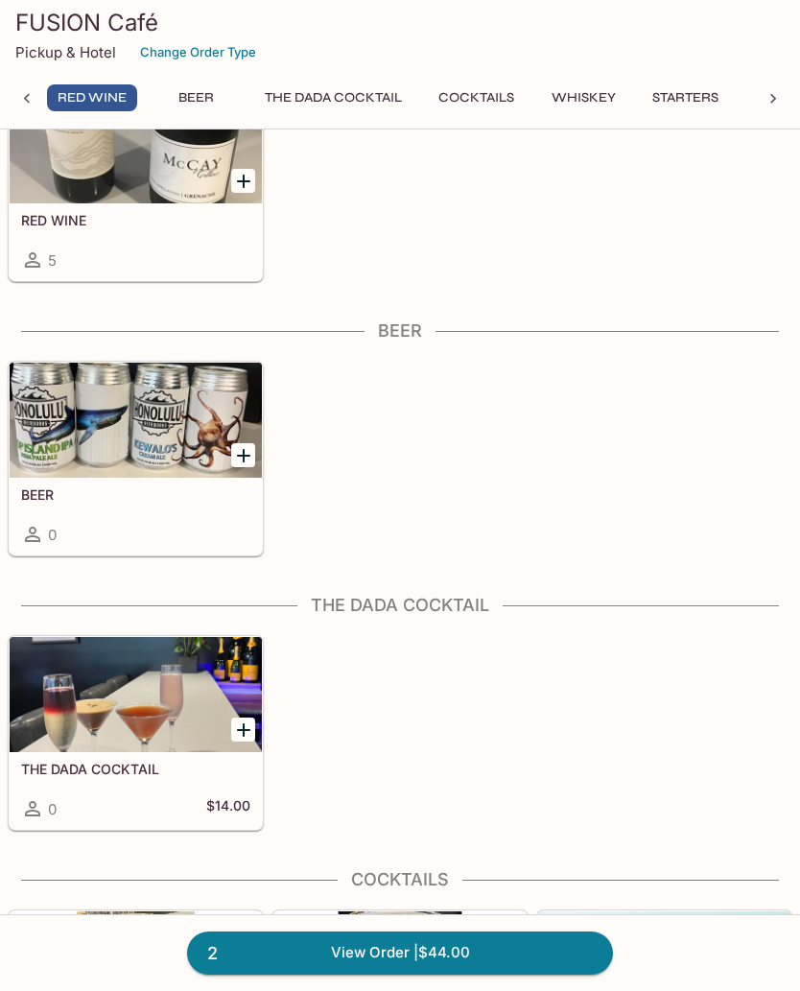
scroll to position [1069, 0]
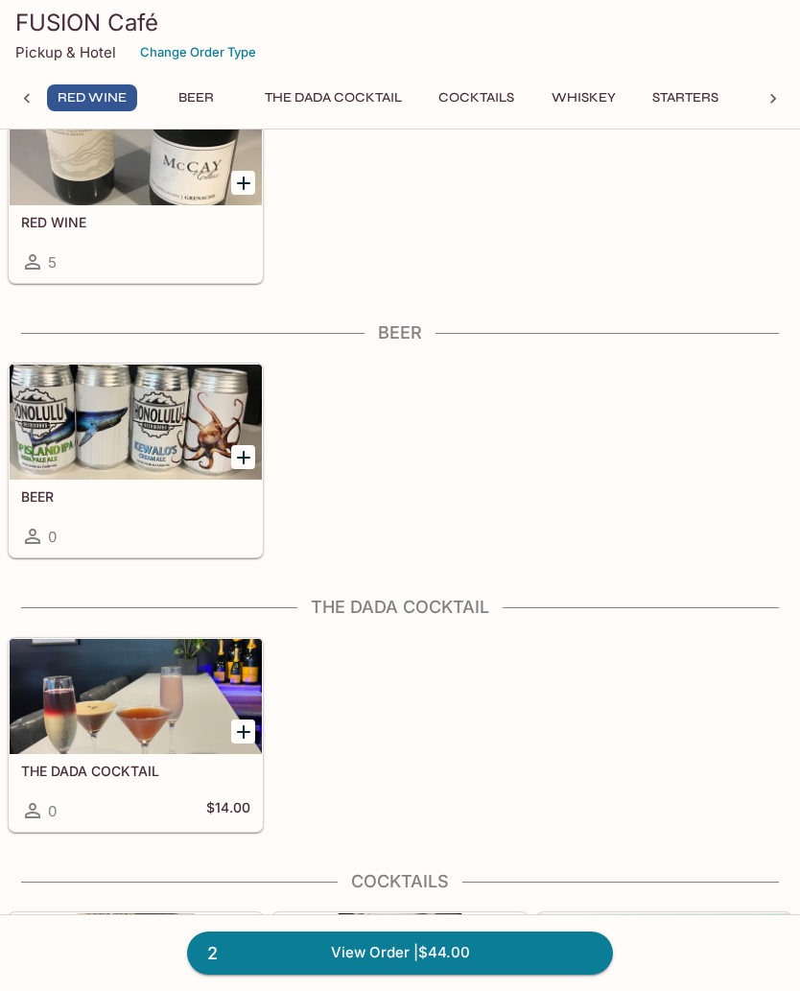
click at [558, 954] on link "2 View Order | $44.00" at bounding box center [400, 953] width 426 height 42
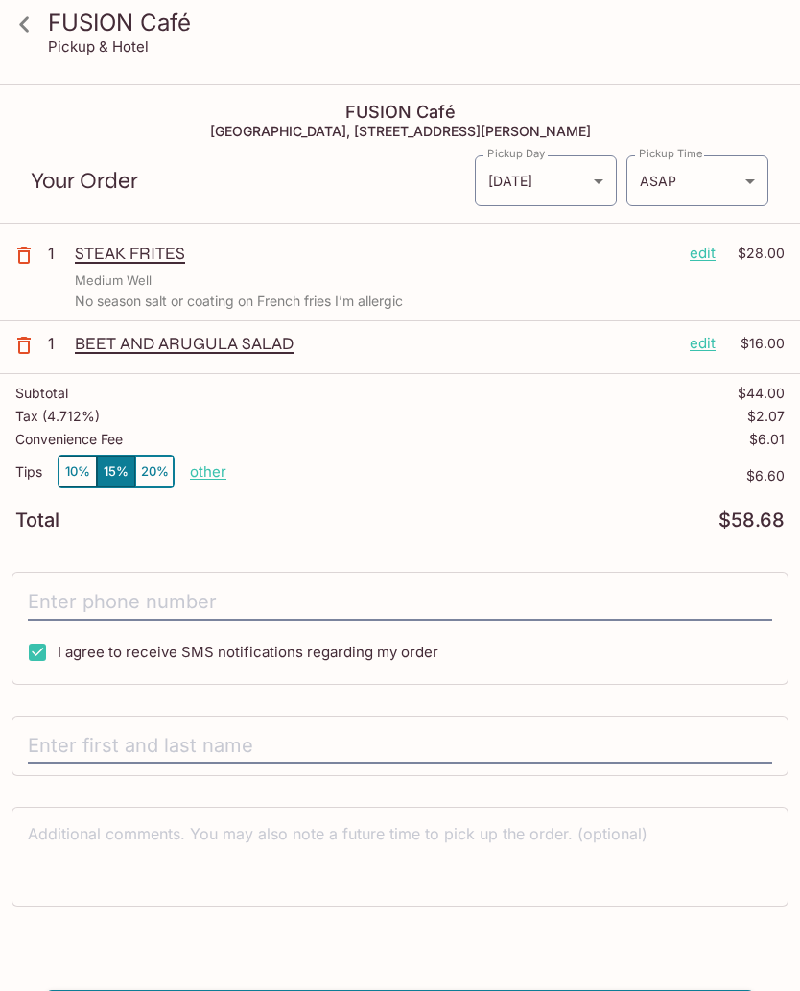
click at [105, 596] on input "tel" at bounding box center [400, 602] width 745 height 36
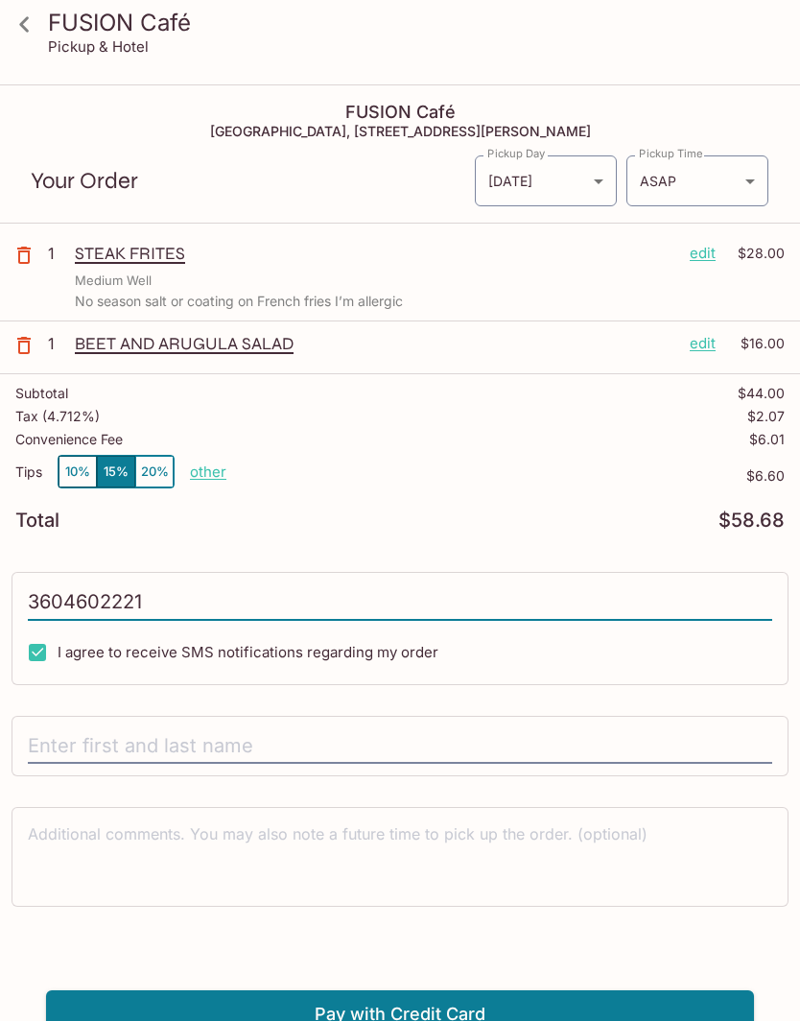
type input "[PHONE_NUMBER]"
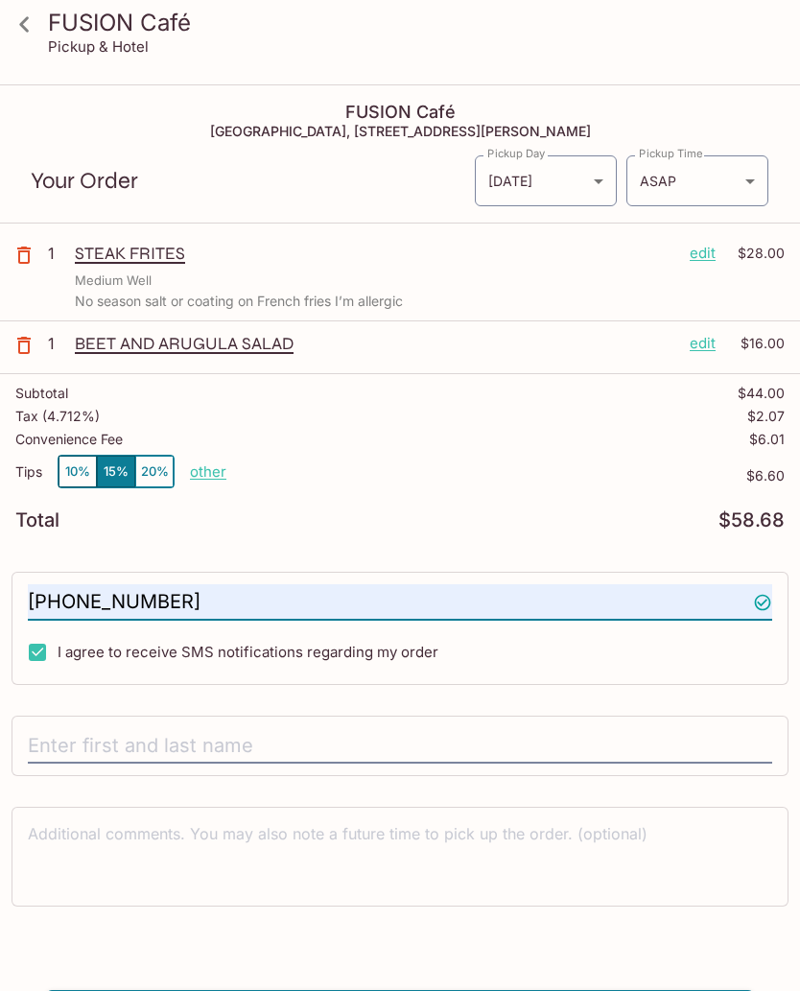
click at [218, 730] on input "text" at bounding box center [400, 746] width 745 height 36
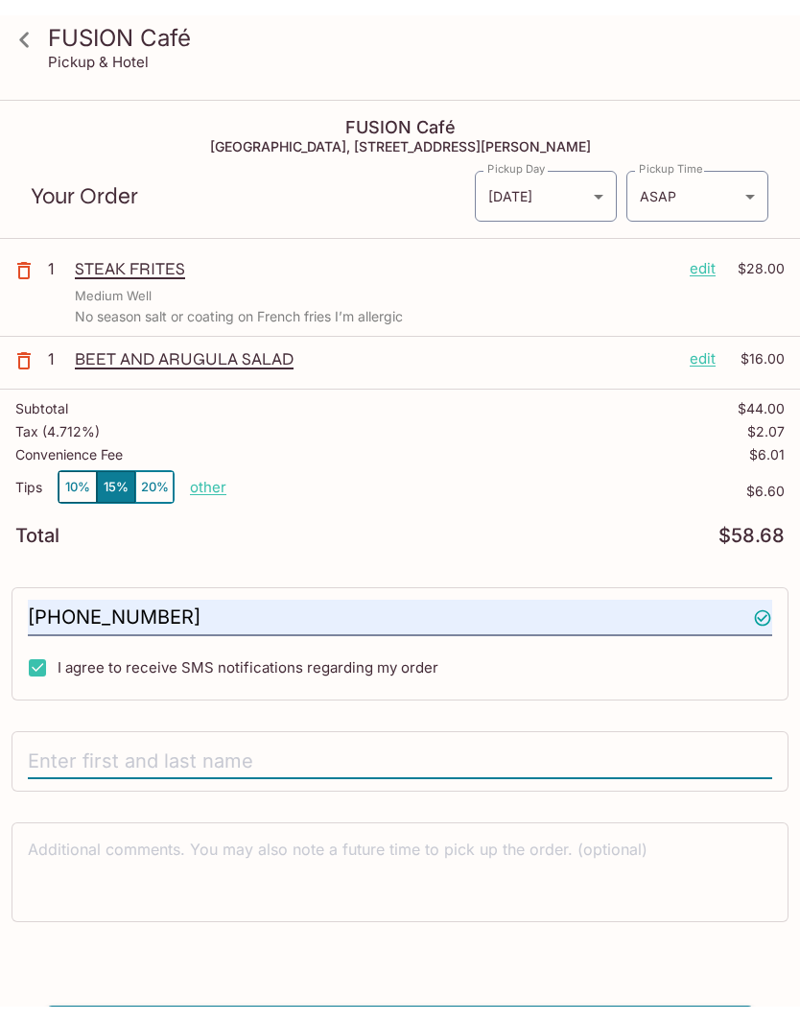
scroll to position [57, 0]
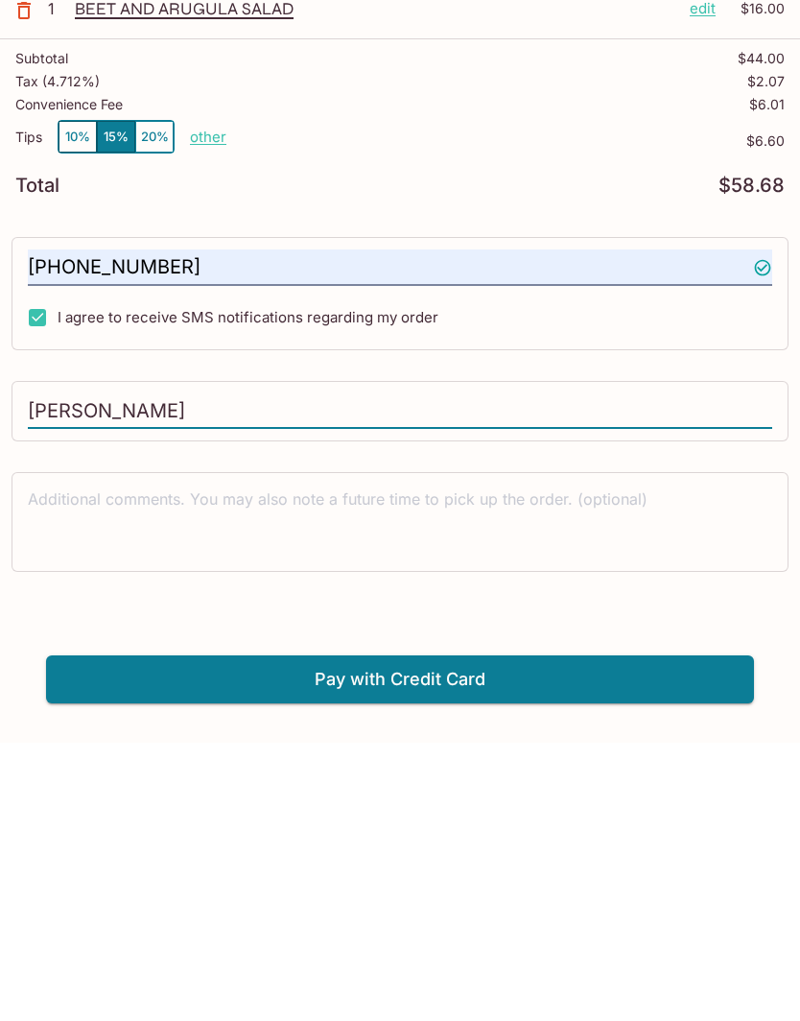
type input "[PERSON_NAME]"
click at [81, 767] on textarea at bounding box center [400, 800] width 745 height 66
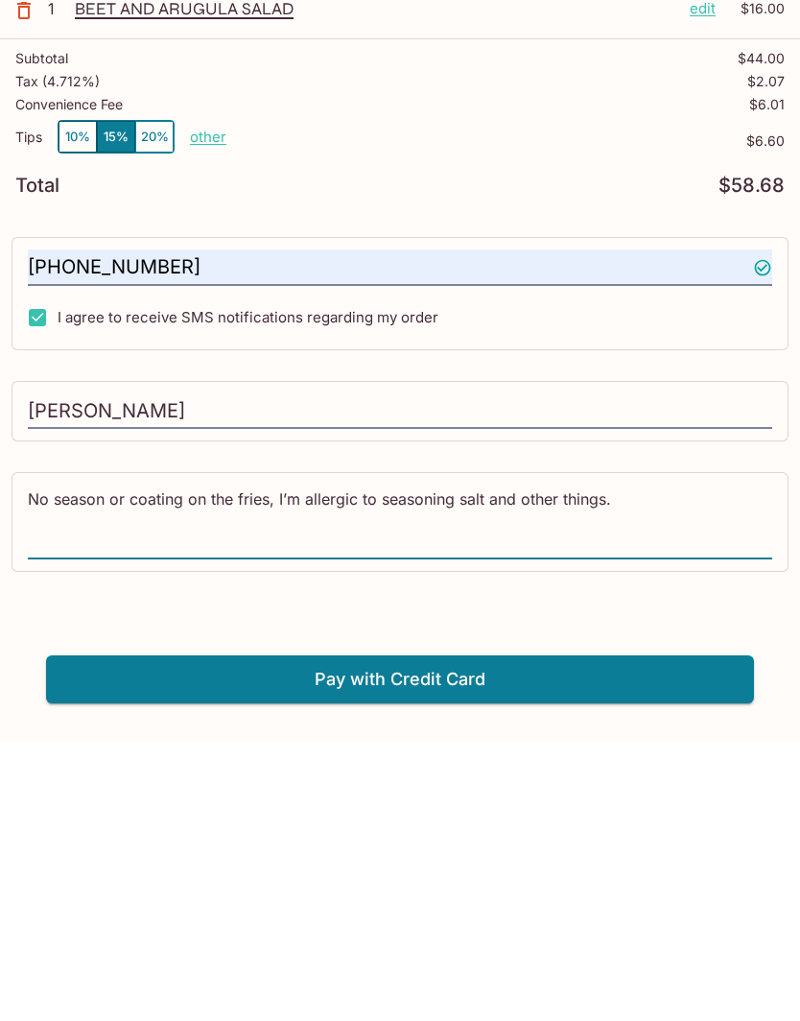
type textarea "No season or coating on the fries, I’m allergic to seasoning salt and other thi…"
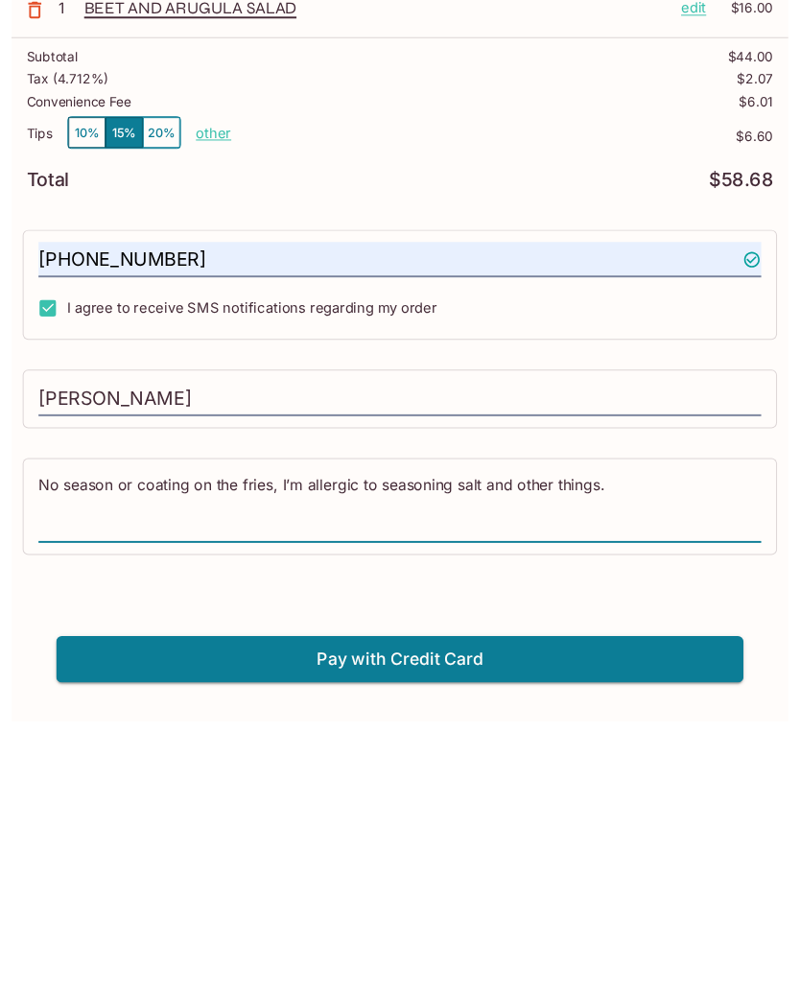
scroll to position [86, 0]
